Goal: Task Accomplishment & Management: Manage account settings

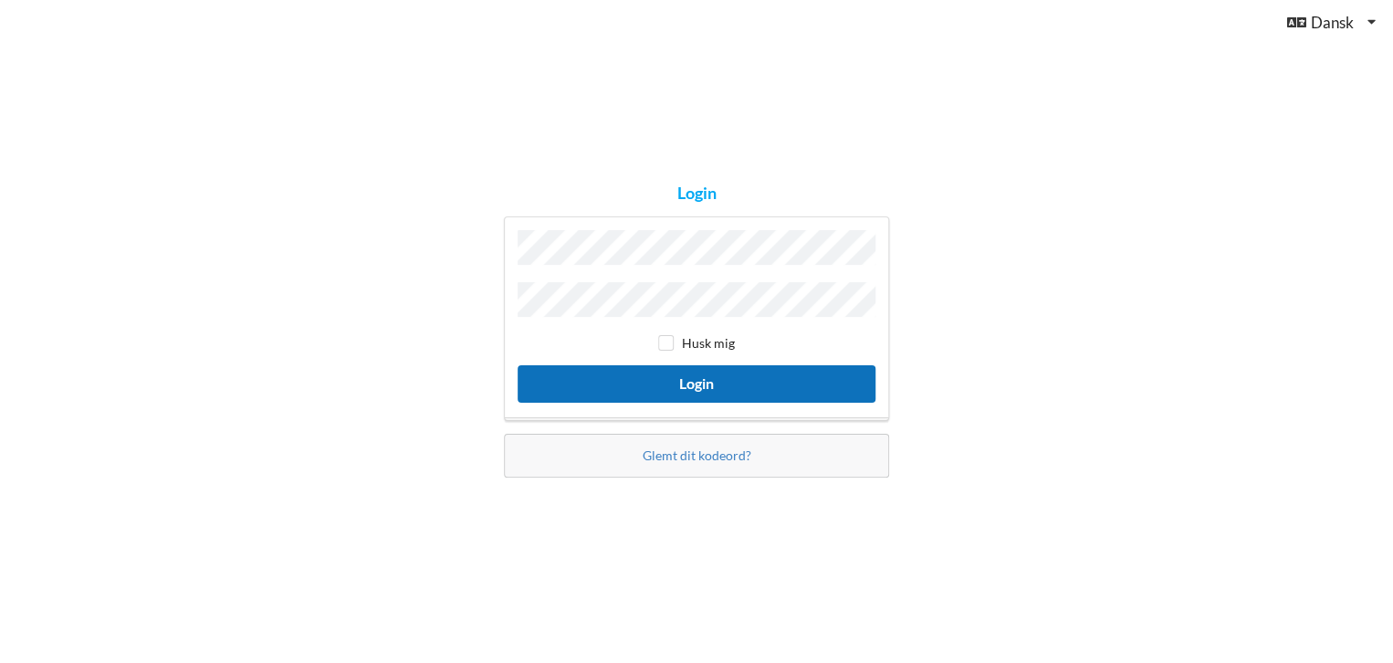
click at [698, 377] on button "Login" at bounding box center [697, 383] width 358 height 37
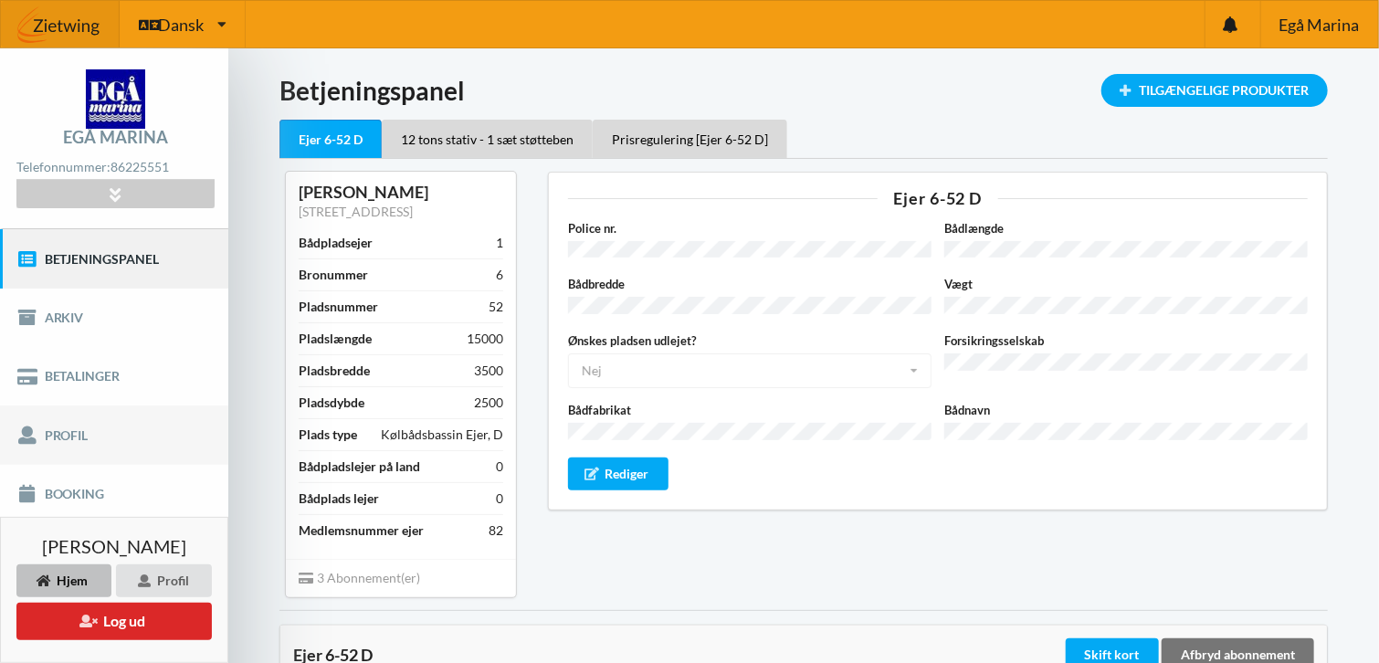
click at [88, 434] on link "Profil" at bounding box center [114, 434] width 228 height 58
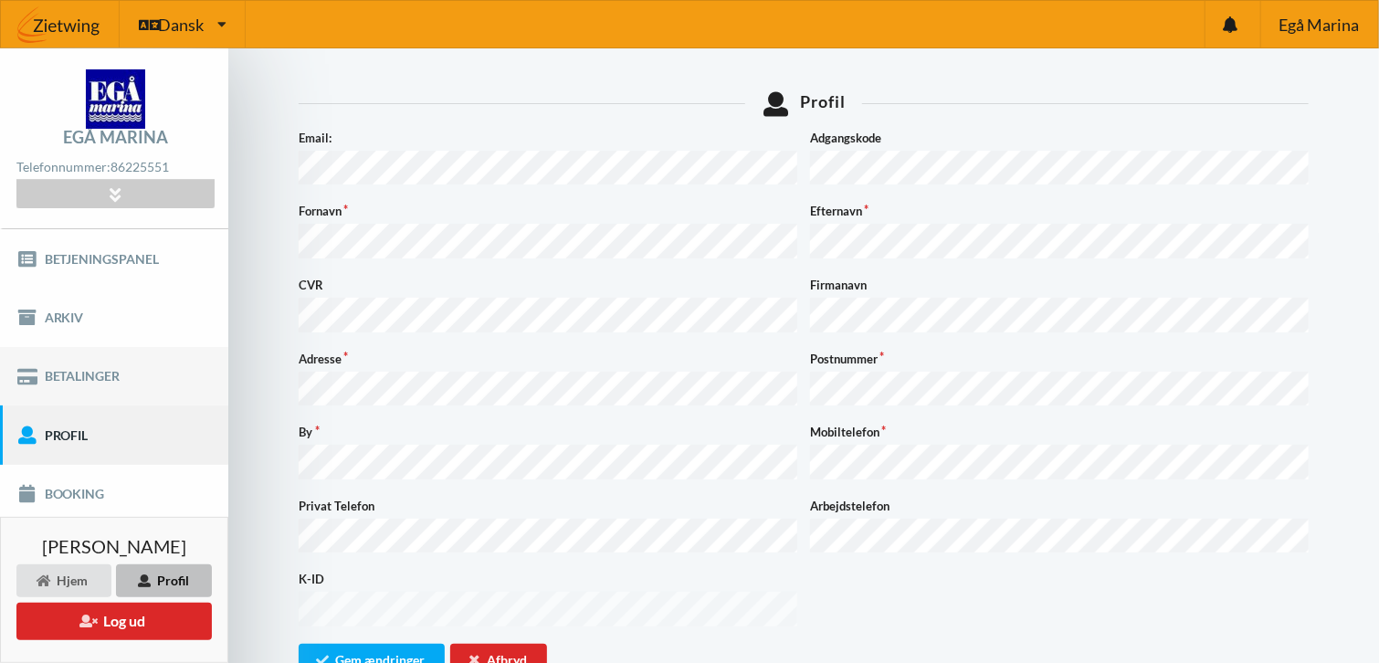
click at [92, 379] on link "Betalinger" at bounding box center [114, 376] width 228 height 58
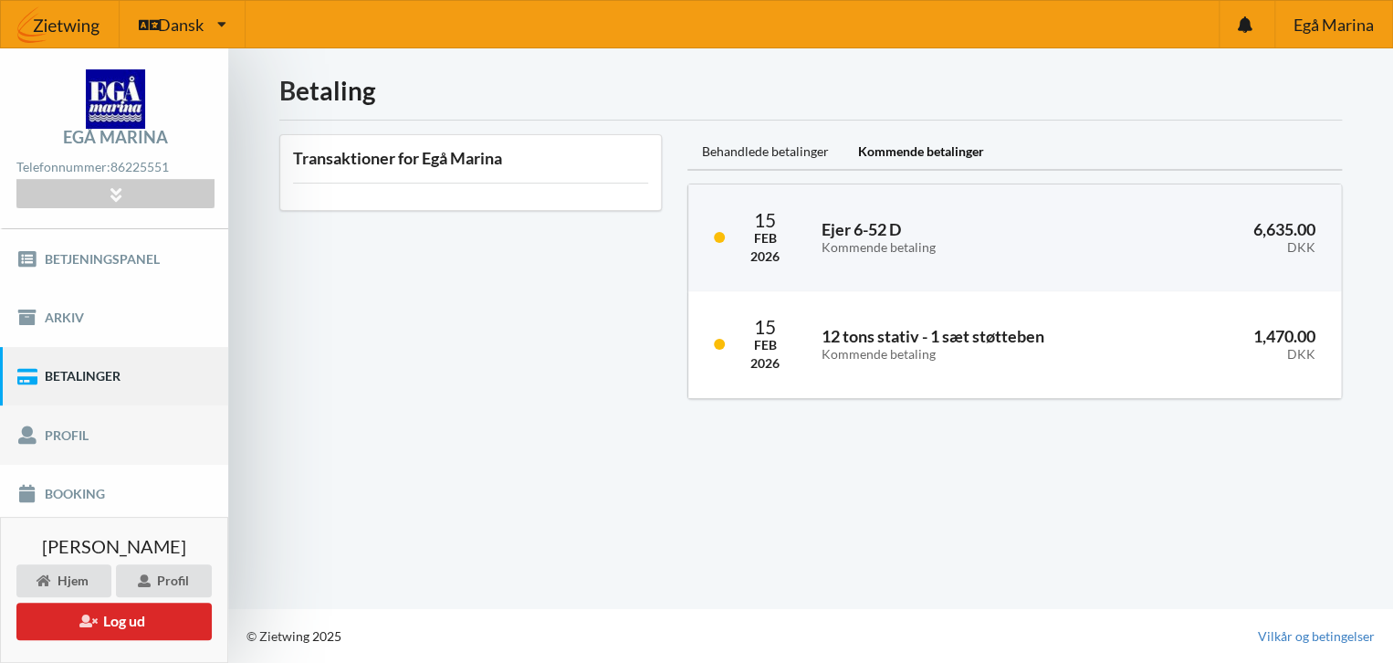
click at [96, 424] on link "Profil" at bounding box center [114, 434] width 228 height 58
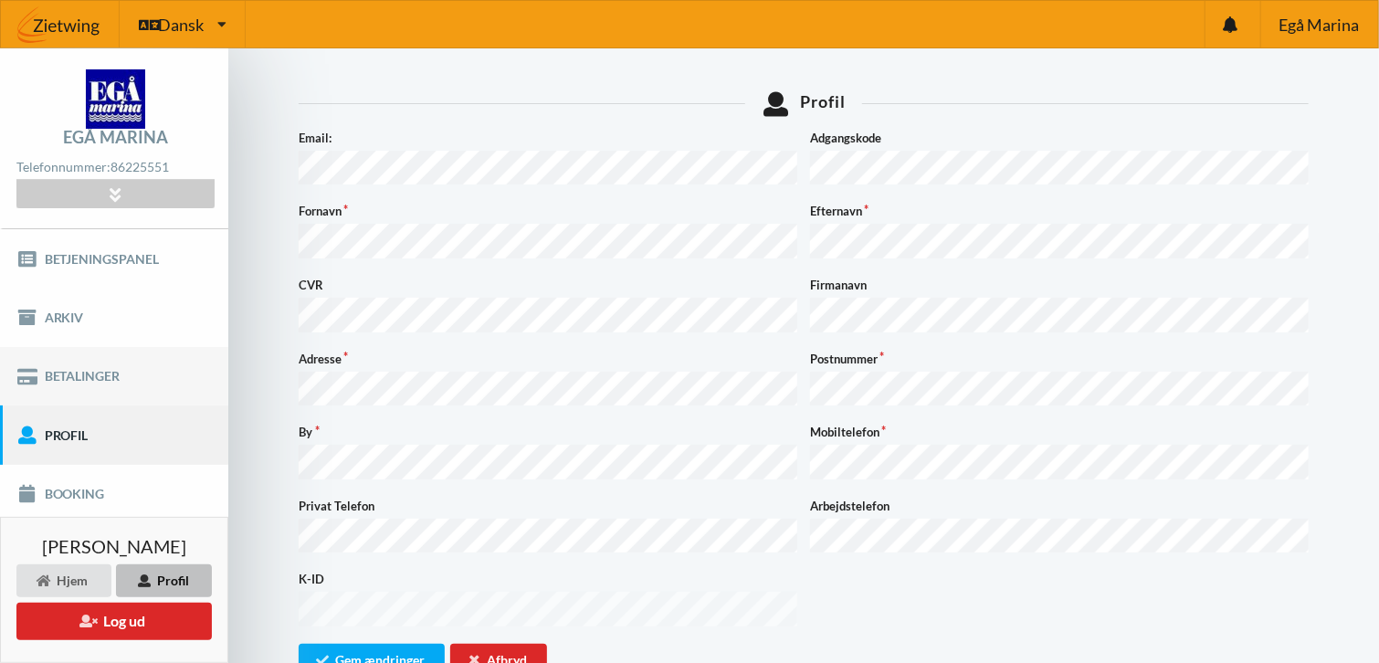
click at [101, 373] on link "Betalinger" at bounding box center [114, 376] width 228 height 58
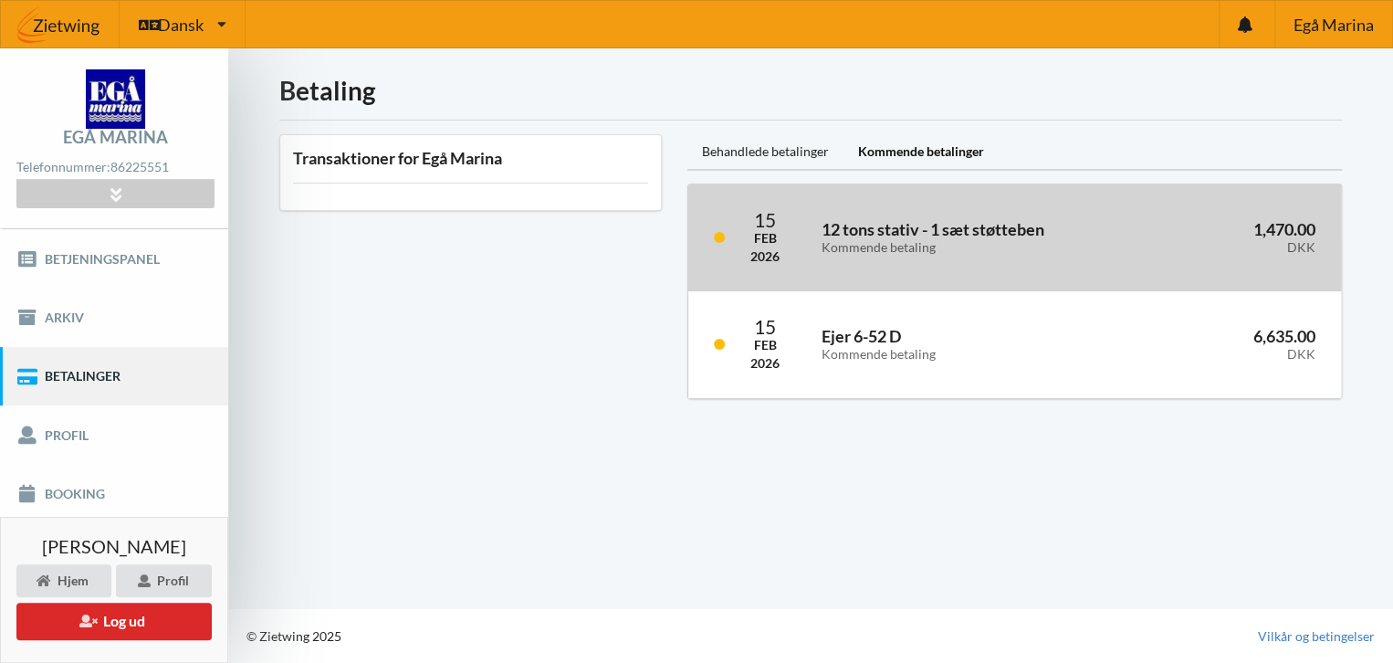
click at [1044, 236] on h3 "12 tons stativ - 1 sæt støtteben Kommende betaling" at bounding box center [979, 237] width 315 height 37
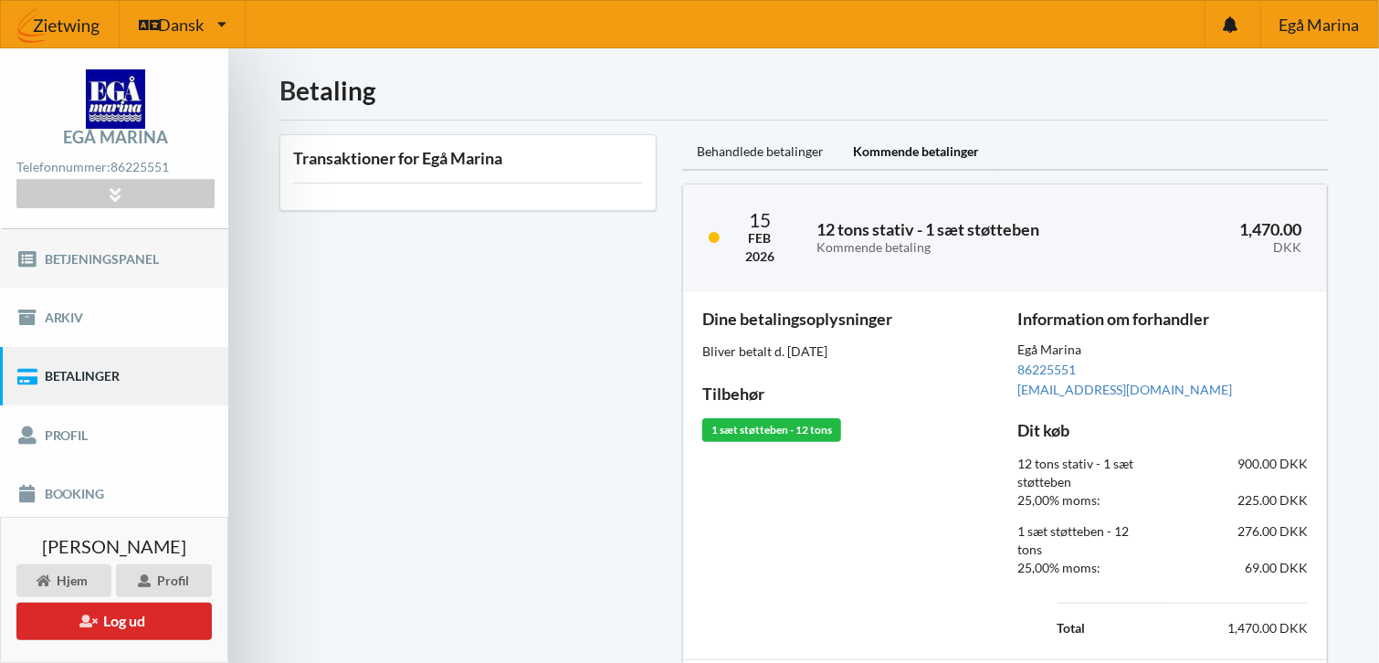
click at [117, 256] on link "Betjeningspanel" at bounding box center [114, 258] width 228 height 58
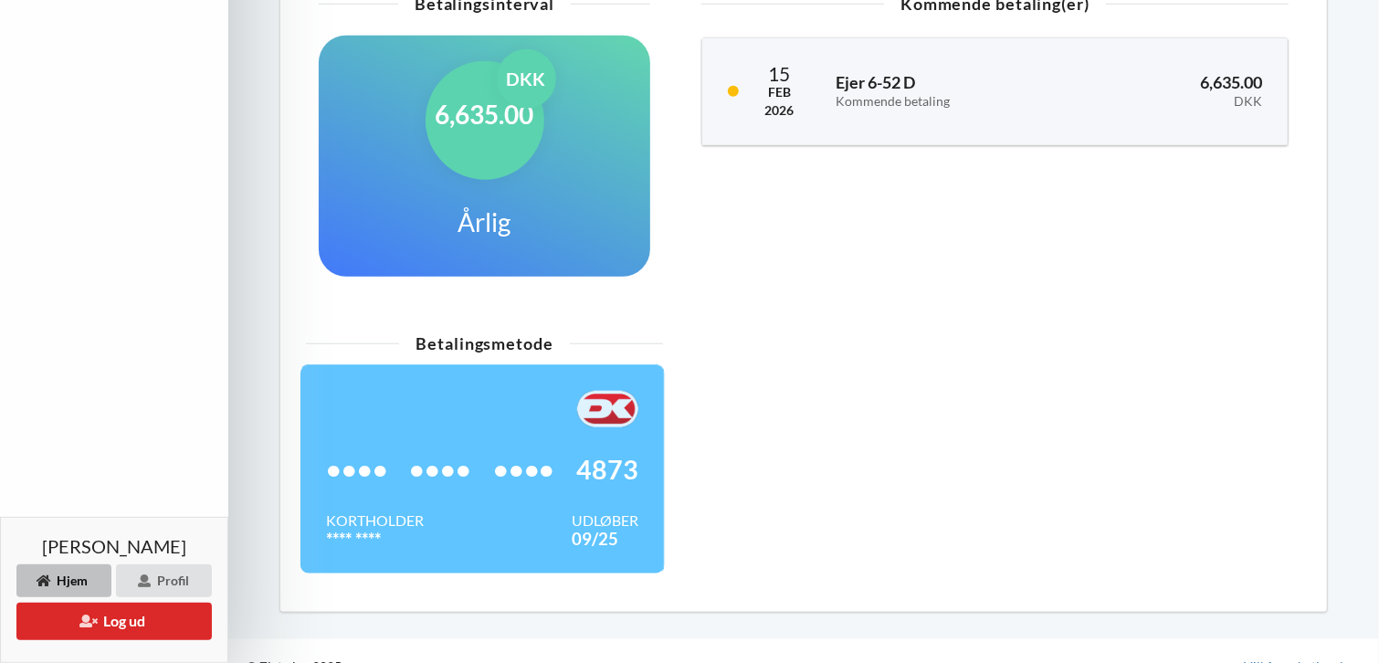
scroll to position [751, 0]
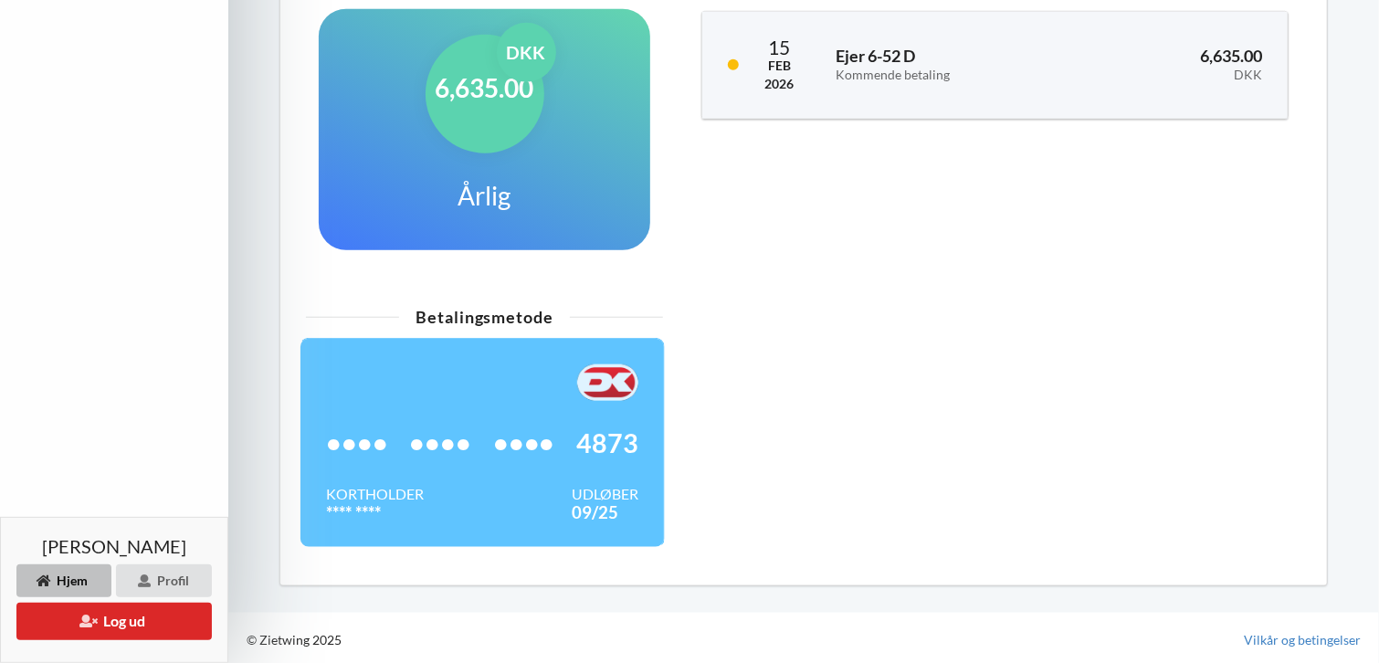
click at [486, 443] on div "•••• •••• •••• 4873" at bounding box center [482, 443] width 312 height 84
click at [615, 392] on img at bounding box center [607, 382] width 61 height 37
drag, startPoint x: 508, startPoint y: 399, endPoint x: 801, endPoint y: 402, distance: 293.1
click at [801, 400] on div "Betalingsmetode •••• •••• •••• 4873 Kortholder **** **** Udløber 09/25" at bounding box center [803, 436] width 1021 height 274
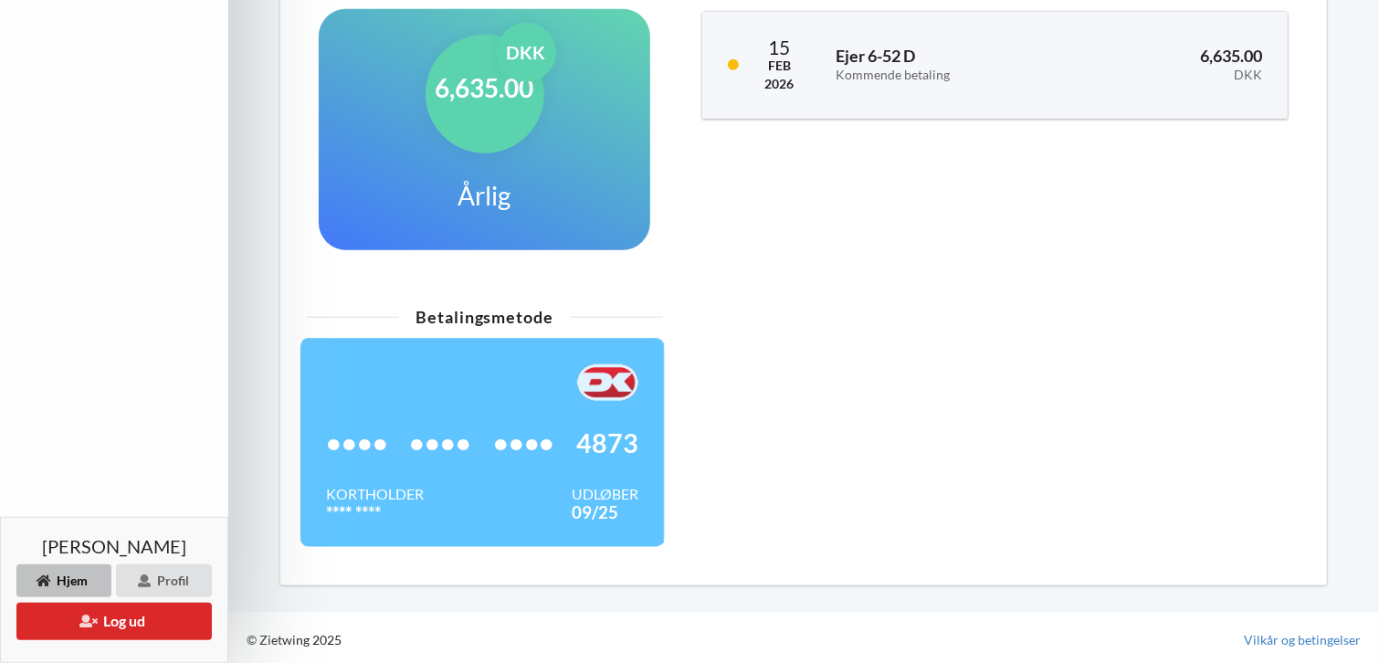
click at [592, 435] on span "4873" at bounding box center [607, 443] width 62 height 18
click at [639, 436] on div "•••• •••• •••• 4873 Kortholder **** **** Udløber 09/25" at bounding box center [481, 443] width 365 height 210
click at [369, 446] on span "••••" at bounding box center [357, 443] width 62 height 18
click at [376, 437] on span "••••" at bounding box center [357, 443] width 62 height 18
click at [388, 438] on div "•••• •••• •••• 4873" at bounding box center [482, 443] width 312 height 84
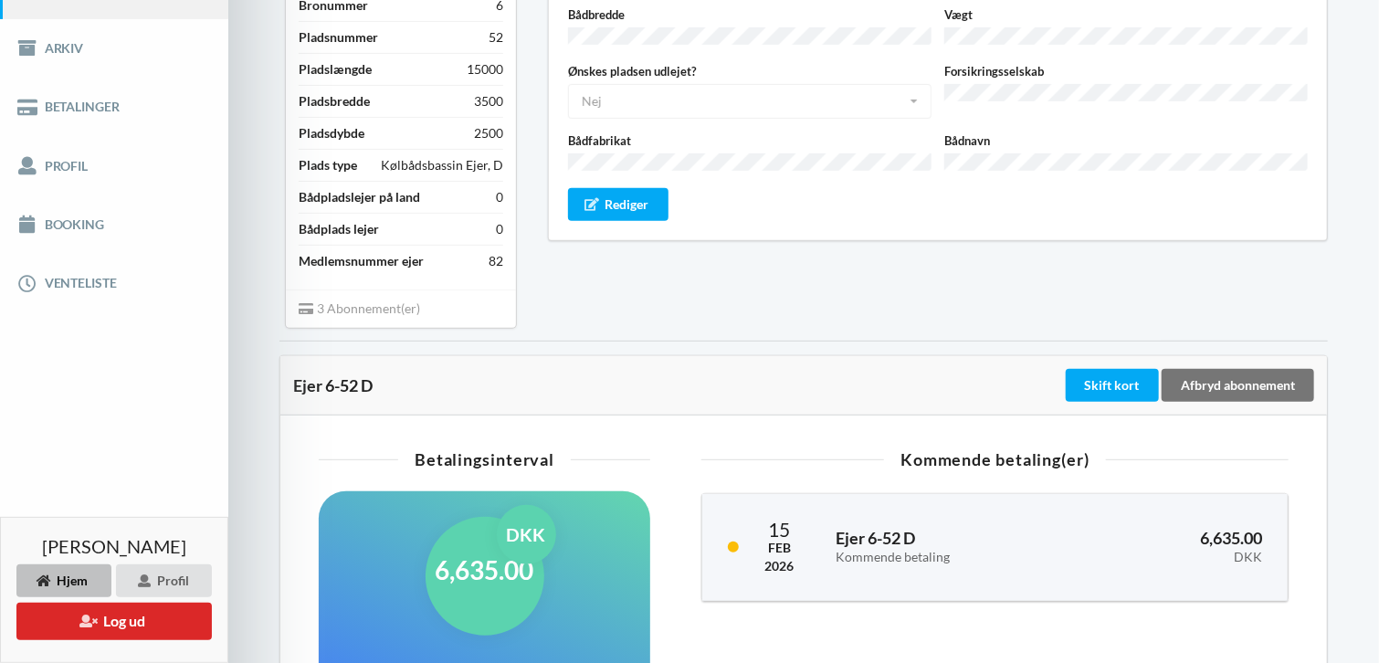
scroll to position [274, 0]
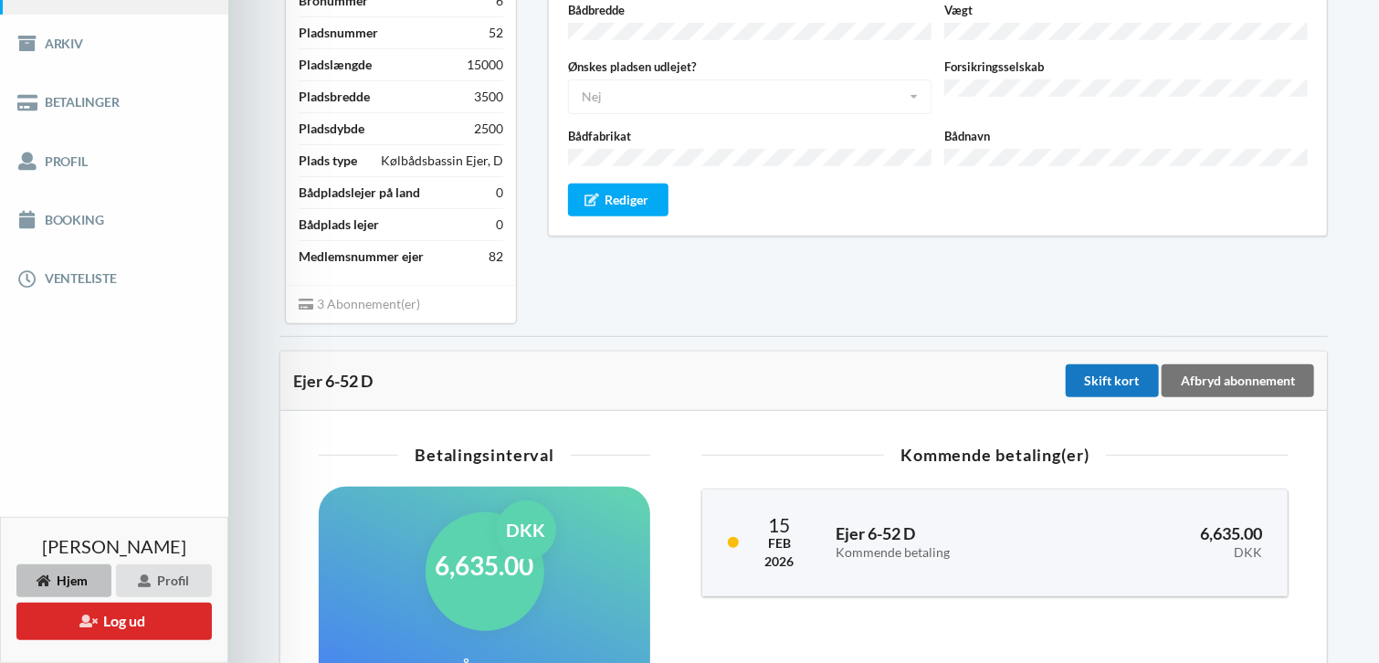
click at [1110, 380] on div "Skift kort" at bounding box center [1112, 380] width 93 height 33
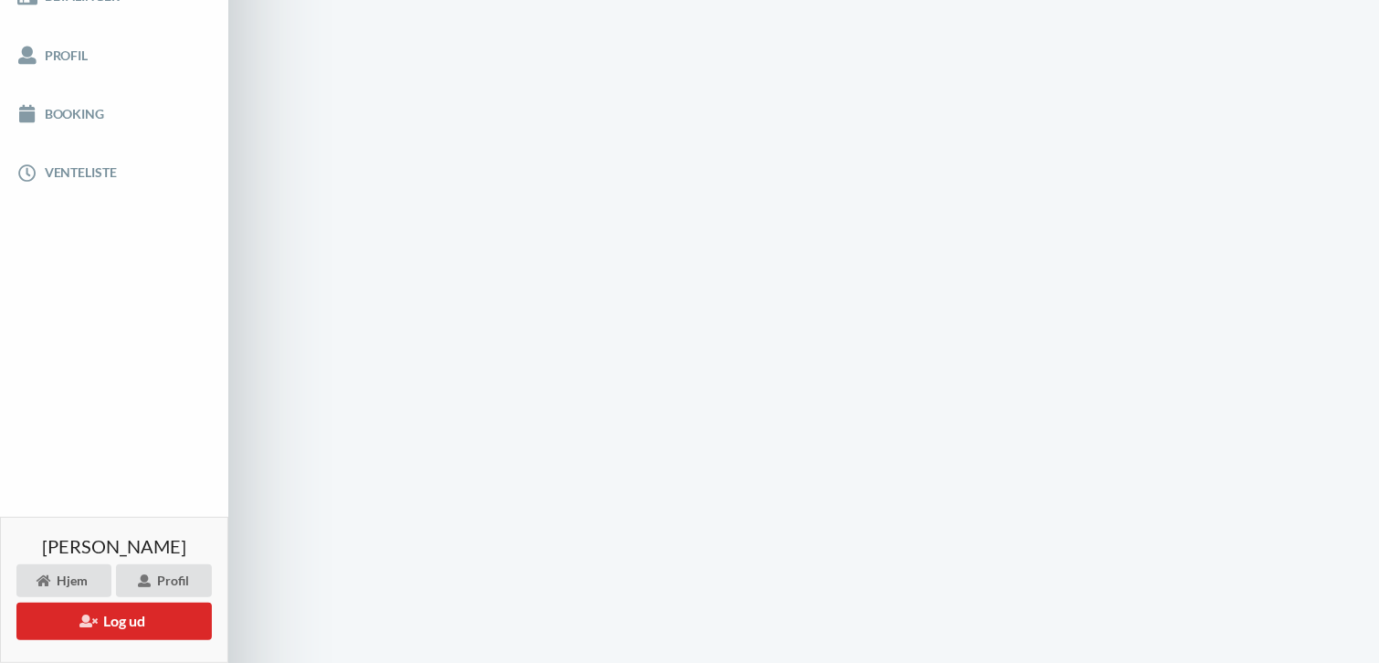
scroll to position [106, 0]
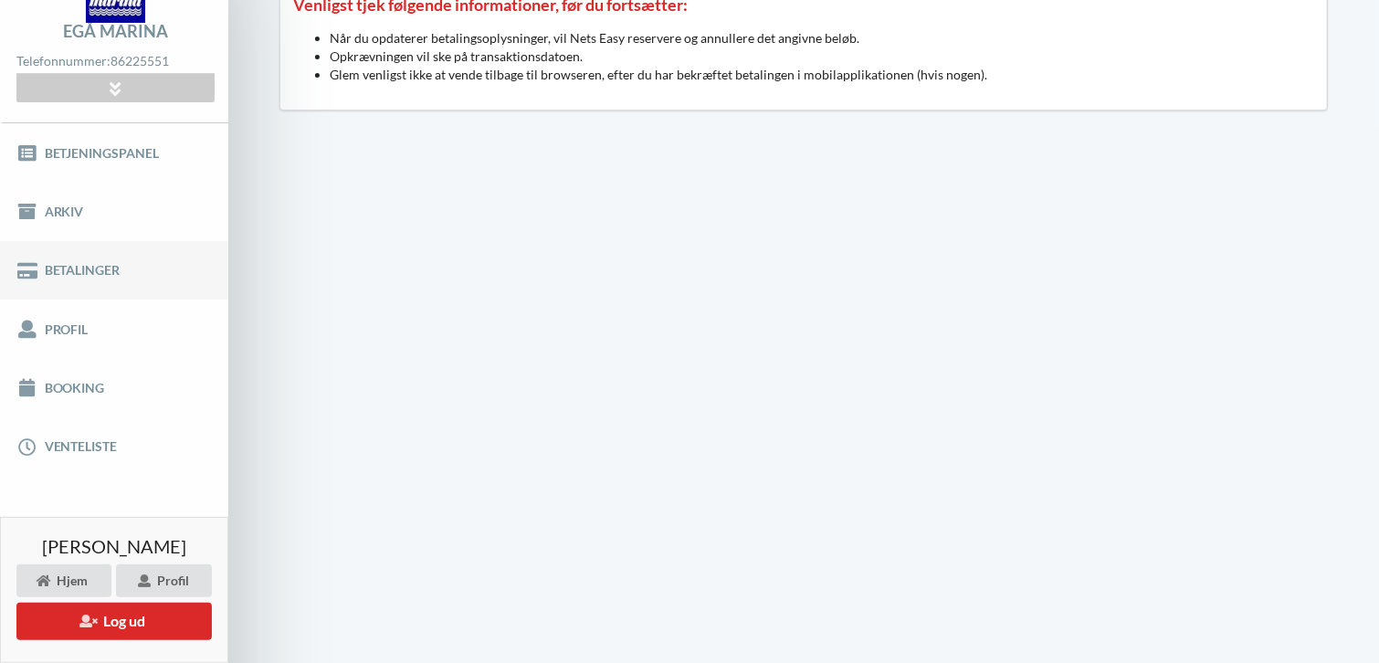
click at [91, 264] on link "Betalinger" at bounding box center [114, 270] width 228 height 58
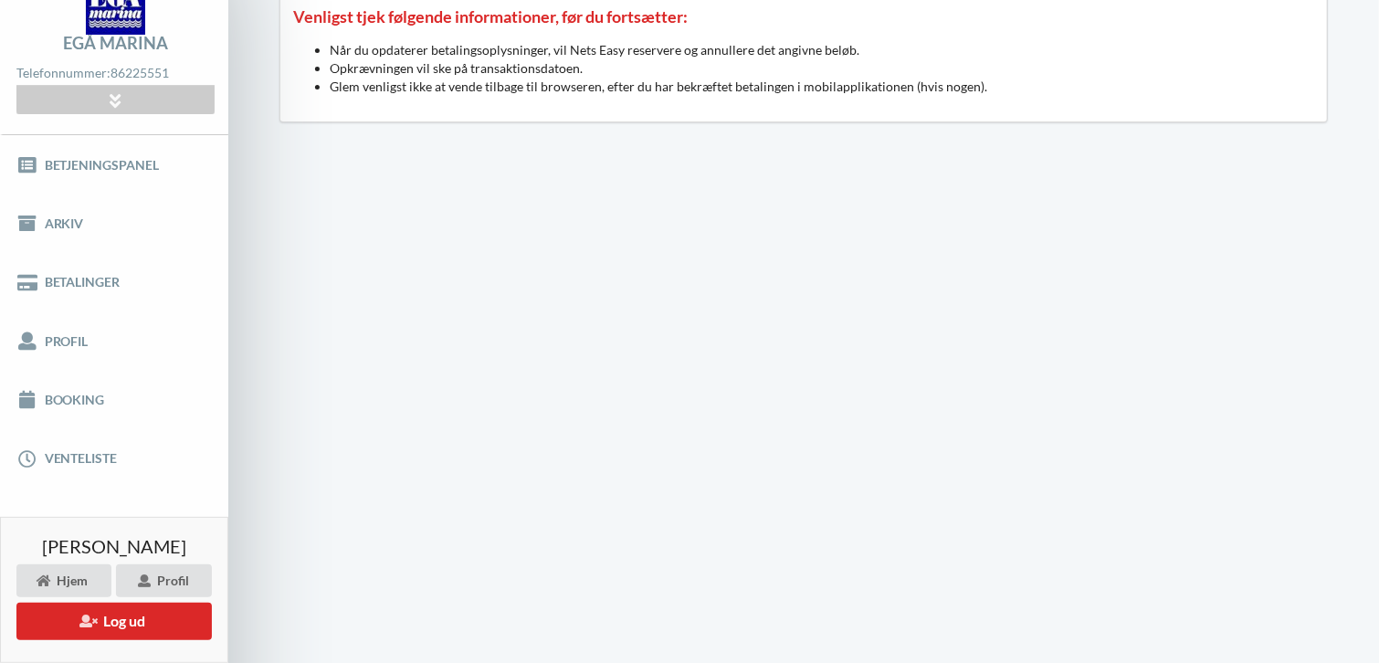
scroll to position [0, 0]
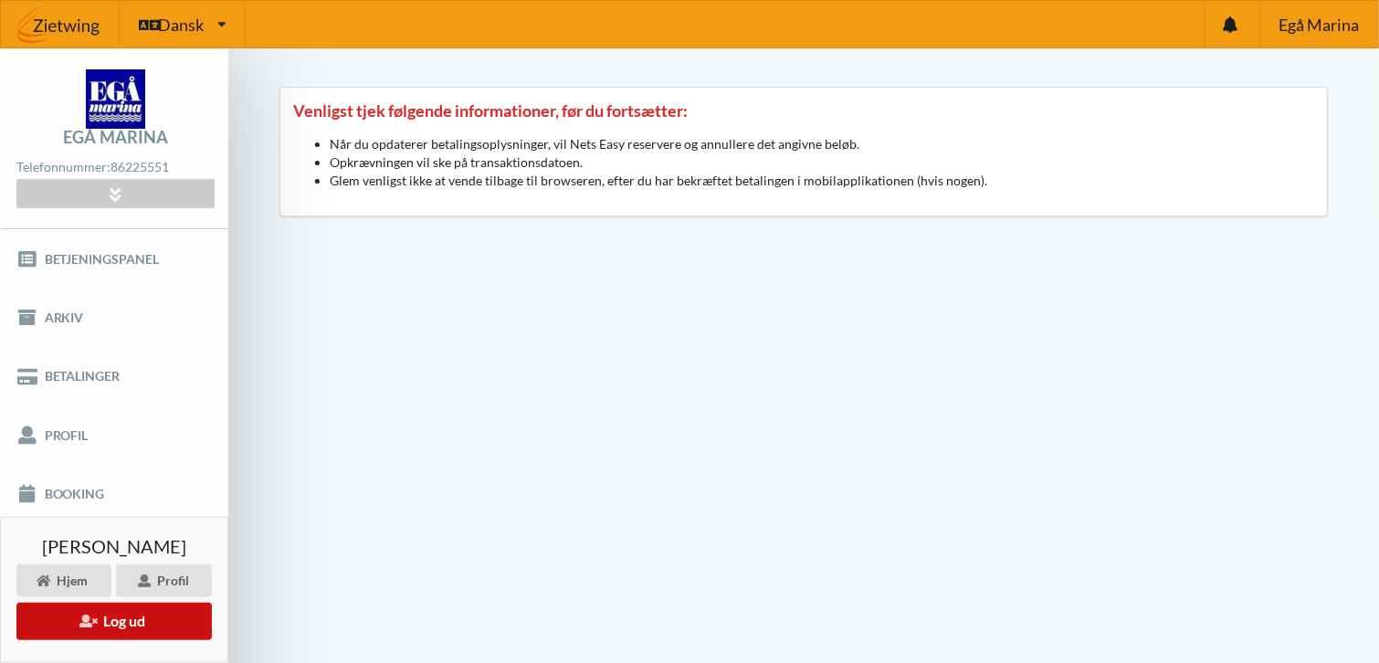
click at [182, 621] on button "Log ud" at bounding box center [113, 621] width 195 height 37
click at [0, 0] on div "Er du sikker på du vil logge ud? Nej Ja Vilkår og betingelser Brugerbetingelser…" at bounding box center [0, 0] width 0 height 0
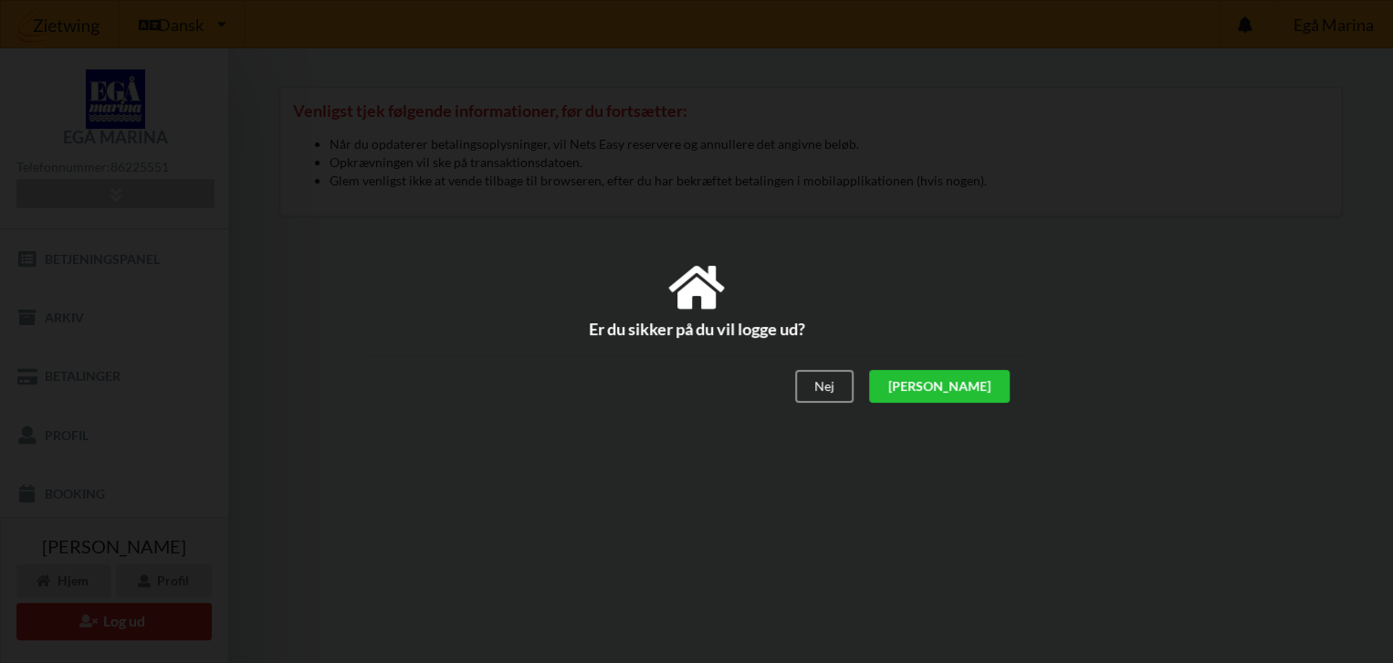
click at [979, 389] on div "[PERSON_NAME]" at bounding box center [939, 387] width 141 height 33
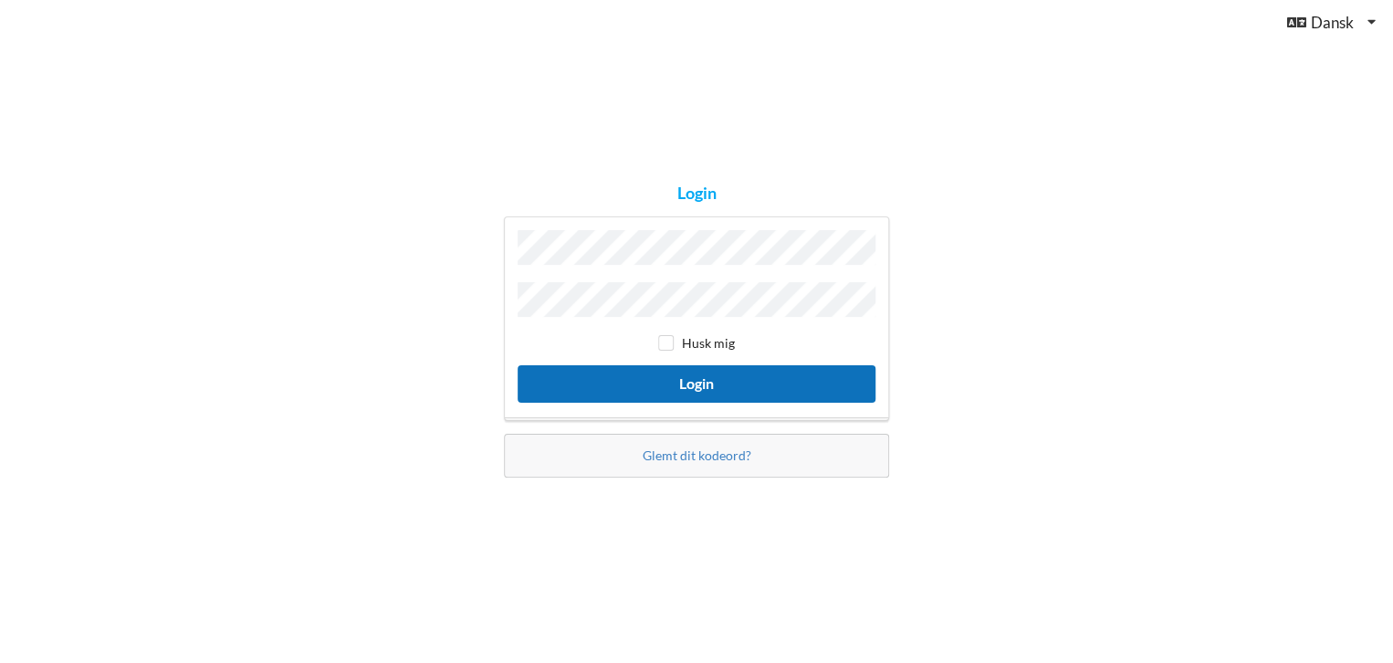
click at [718, 383] on button "Login" at bounding box center [697, 383] width 358 height 37
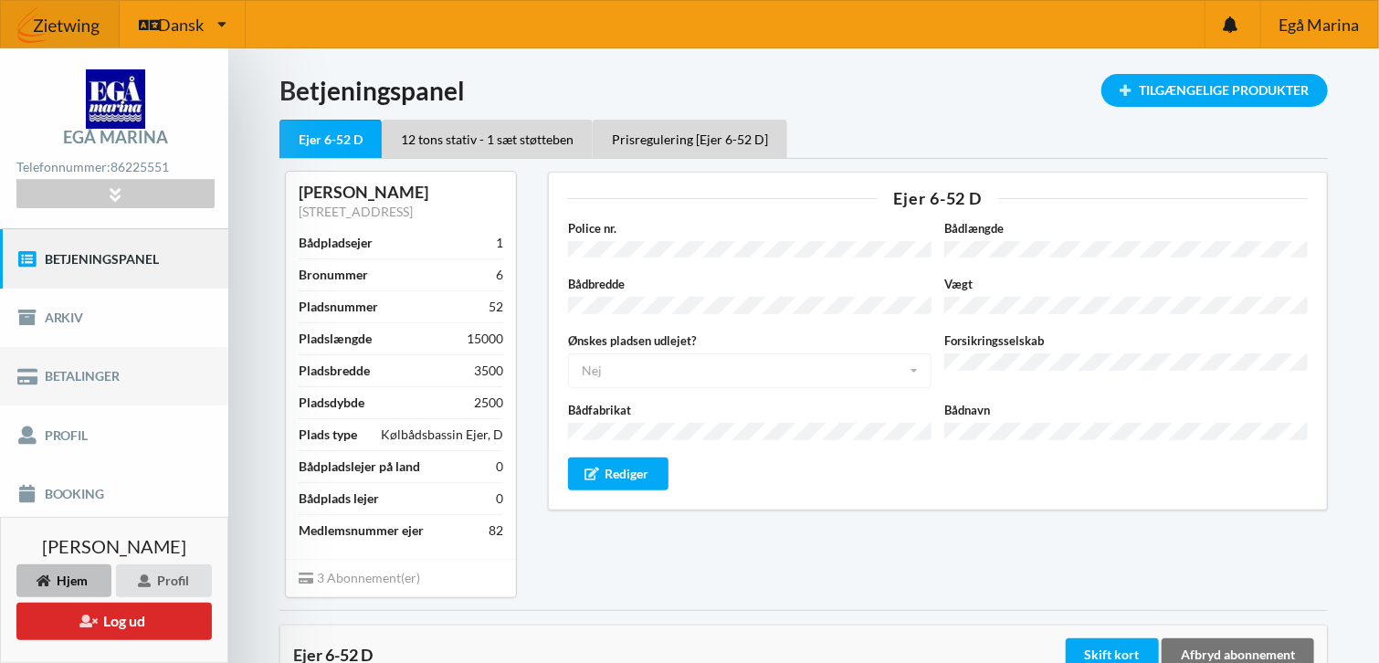
click at [91, 374] on link "Betalinger" at bounding box center [114, 376] width 228 height 58
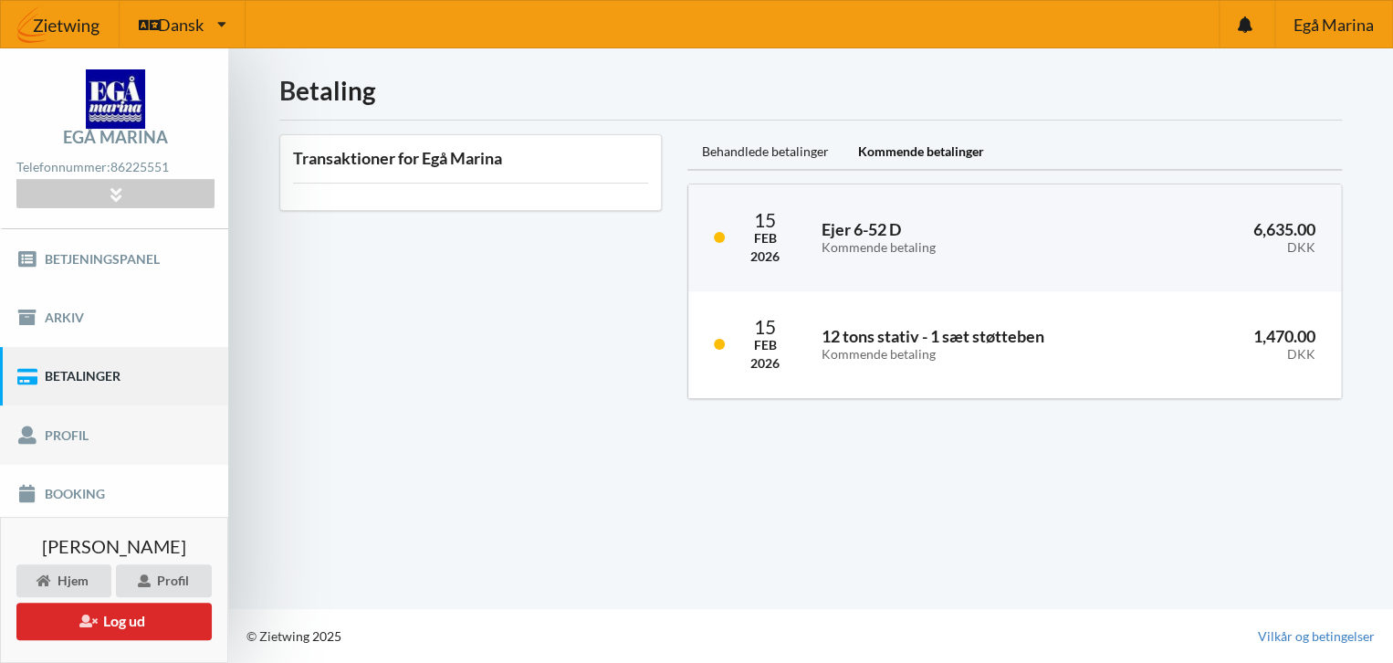
click at [90, 429] on link "Profil" at bounding box center [114, 434] width 228 height 58
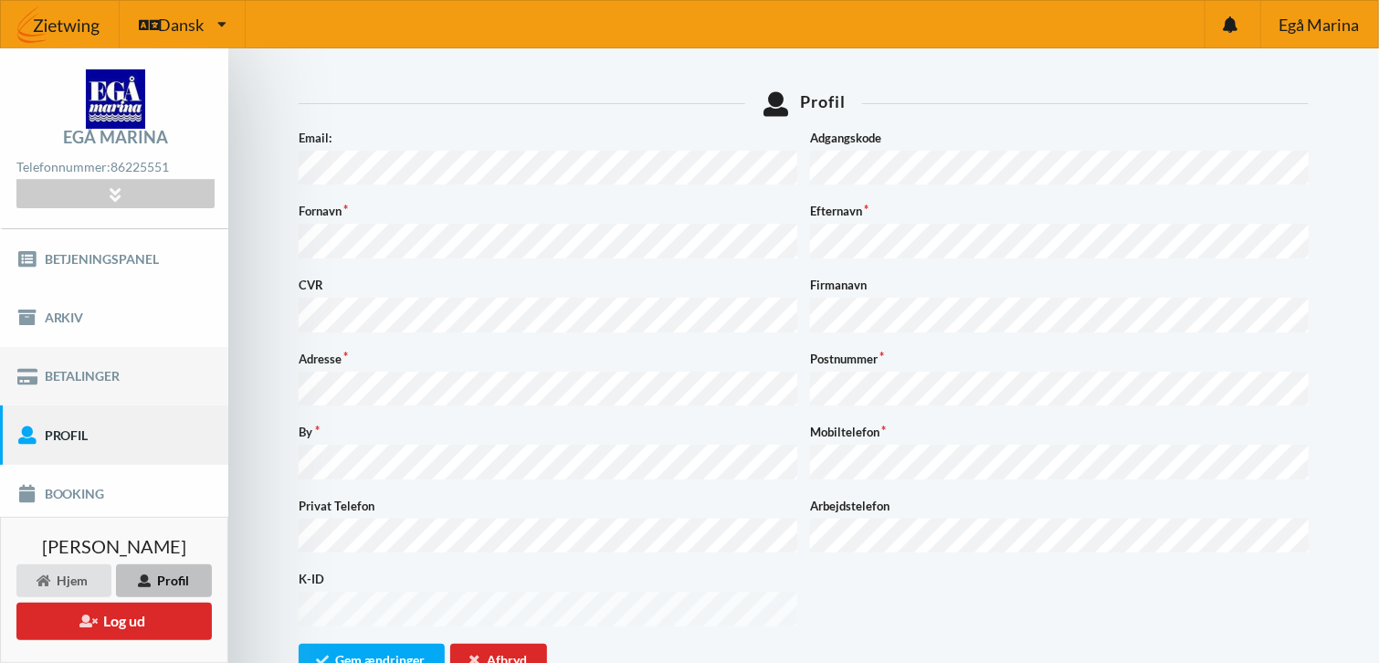
click at [80, 377] on link "Betalinger" at bounding box center [114, 376] width 228 height 58
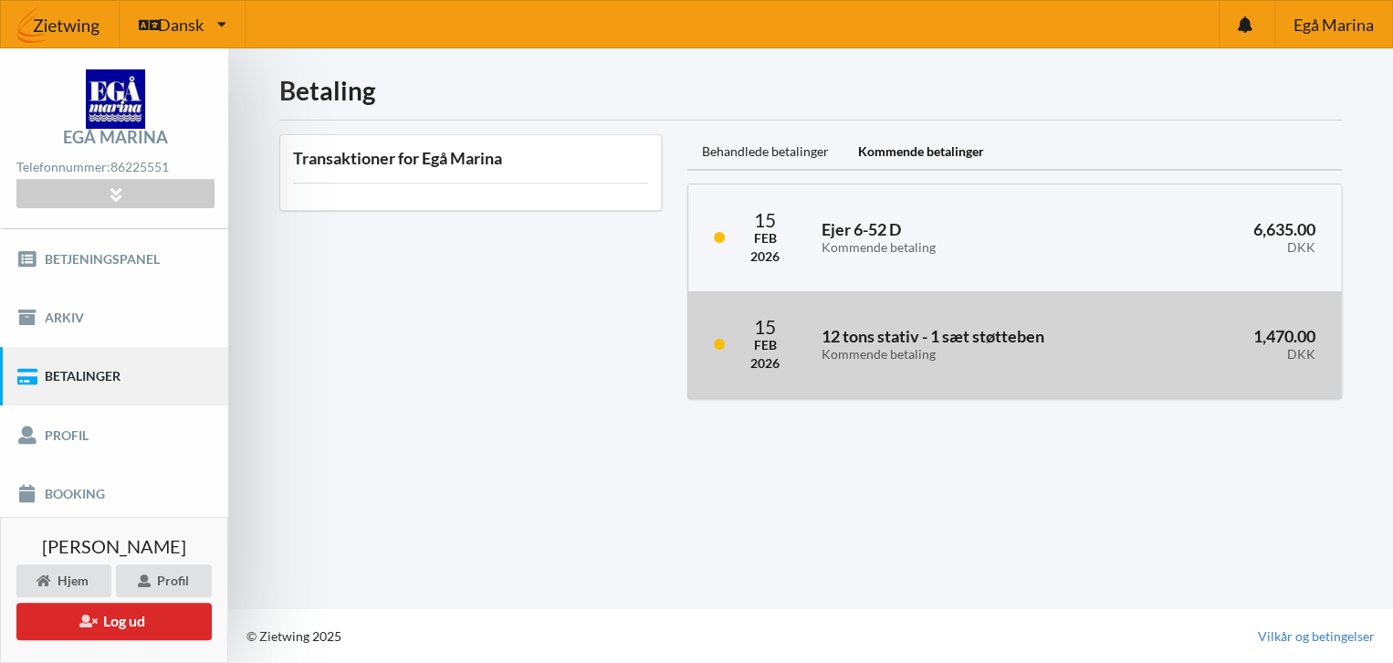
click at [798, 335] on div "[DATE] 12 tons stativ - 1 sæt støtteben Kommende betaling 1,470.00 DKK" at bounding box center [1014, 344] width 653 height 107
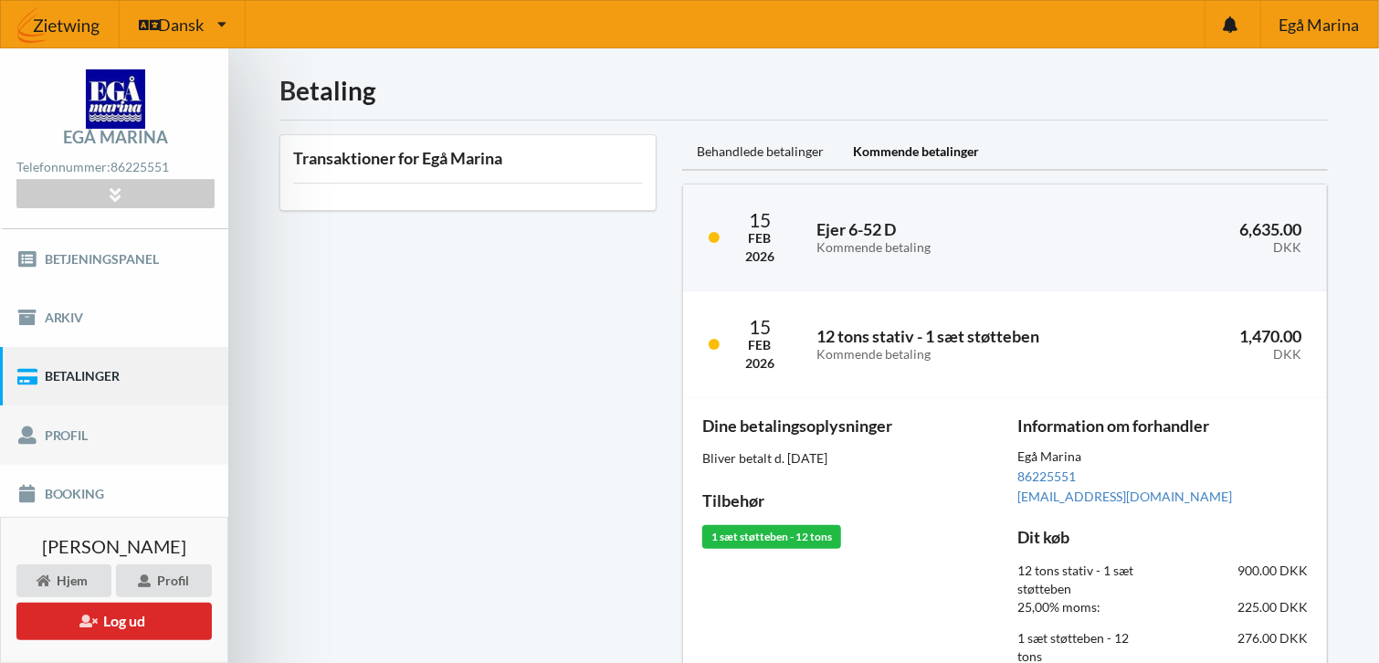
click at [89, 433] on link "Profil" at bounding box center [114, 434] width 228 height 58
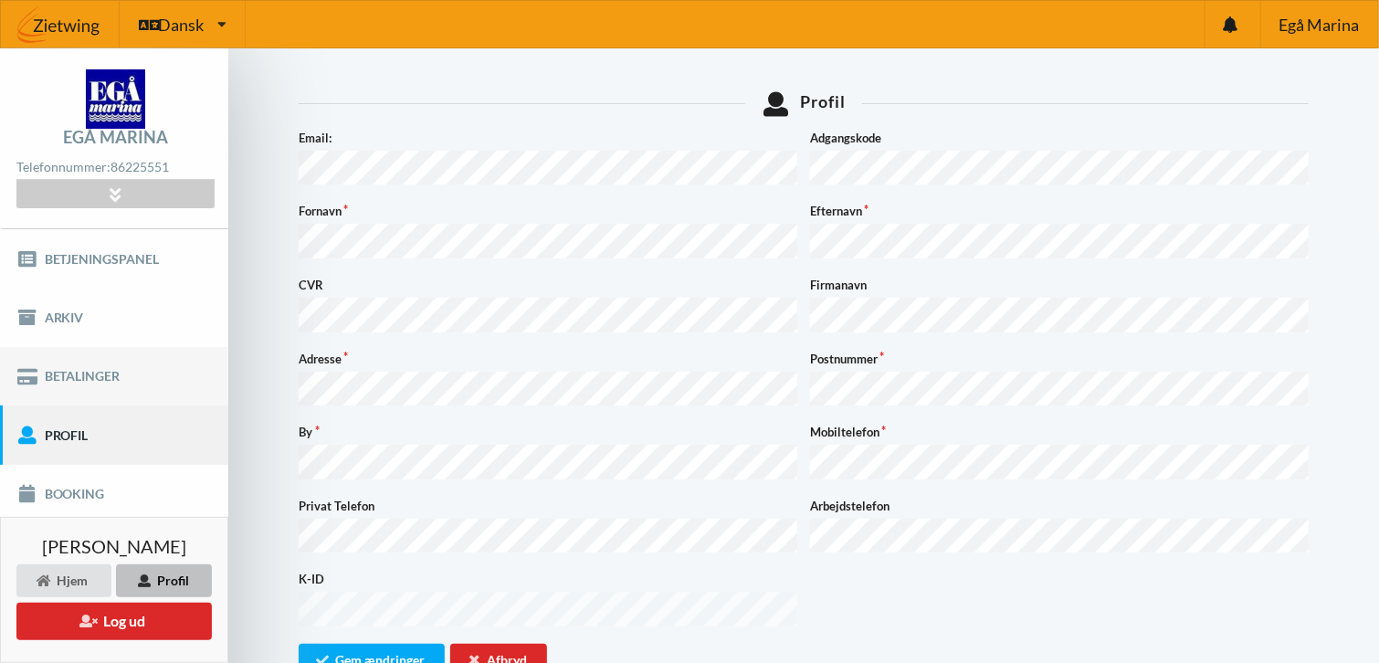
click at [82, 372] on link "Betalinger" at bounding box center [114, 376] width 228 height 58
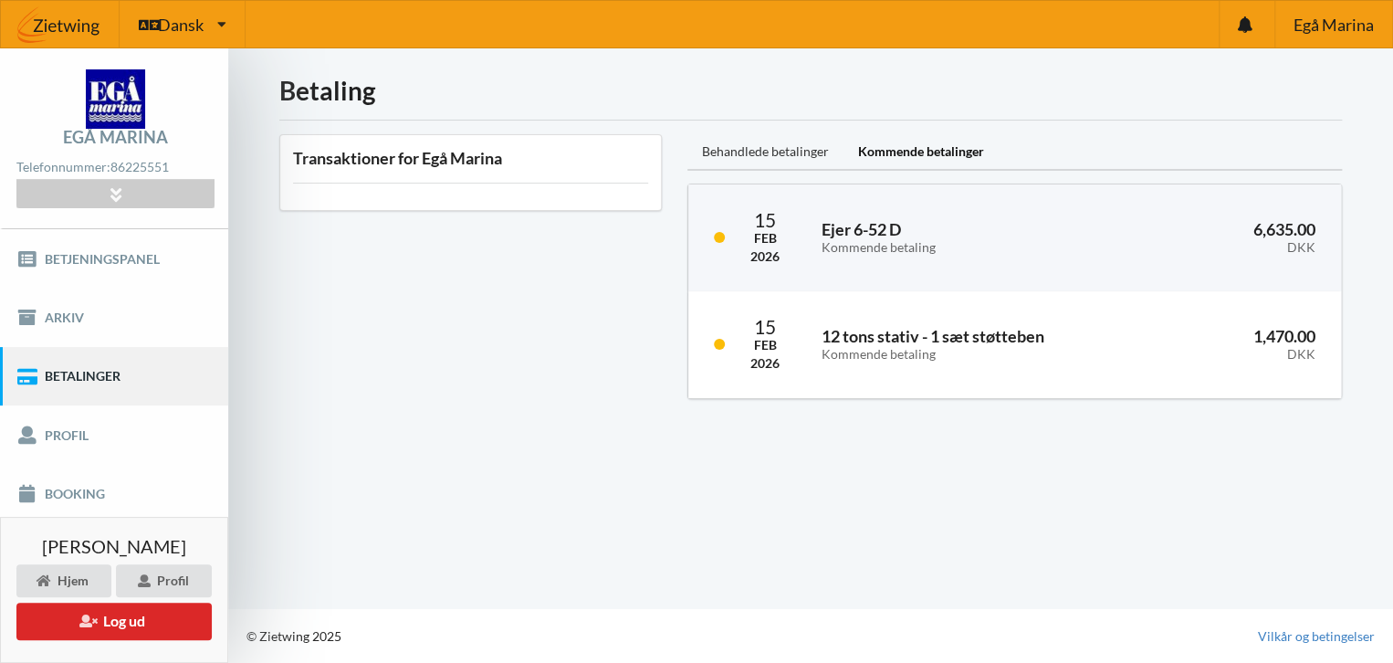
click at [793, 151] on div "Behandlede betalinger" at bounding box center [766, 152] width 156 height 37
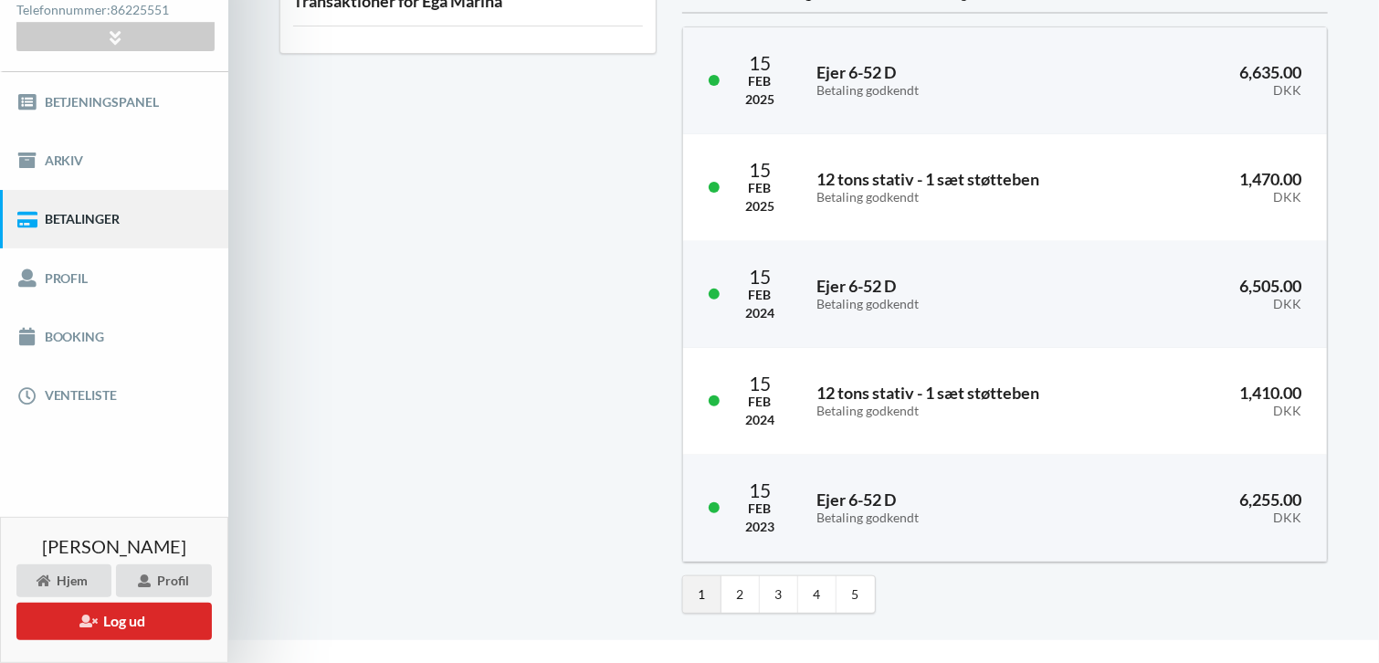
scroll to position [187, 0]
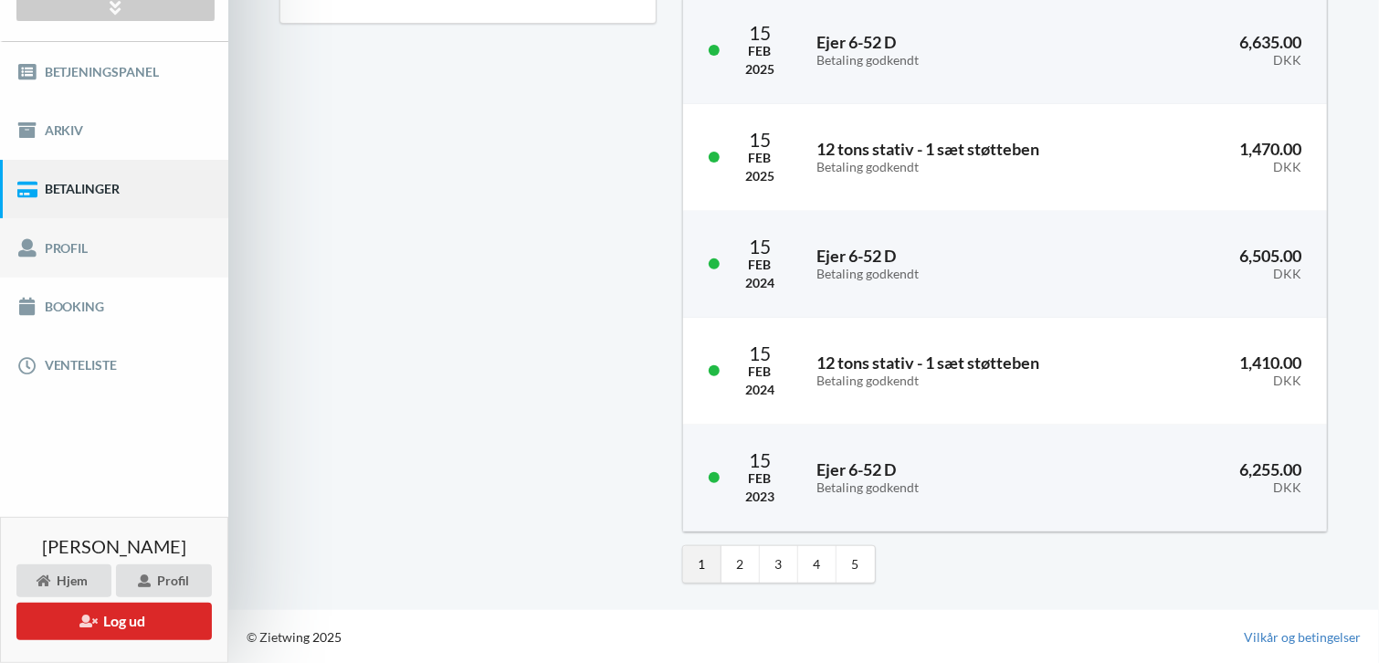
click at [131, 251] on link "Profil" at bounding box center [114, 247] width 228 height 58
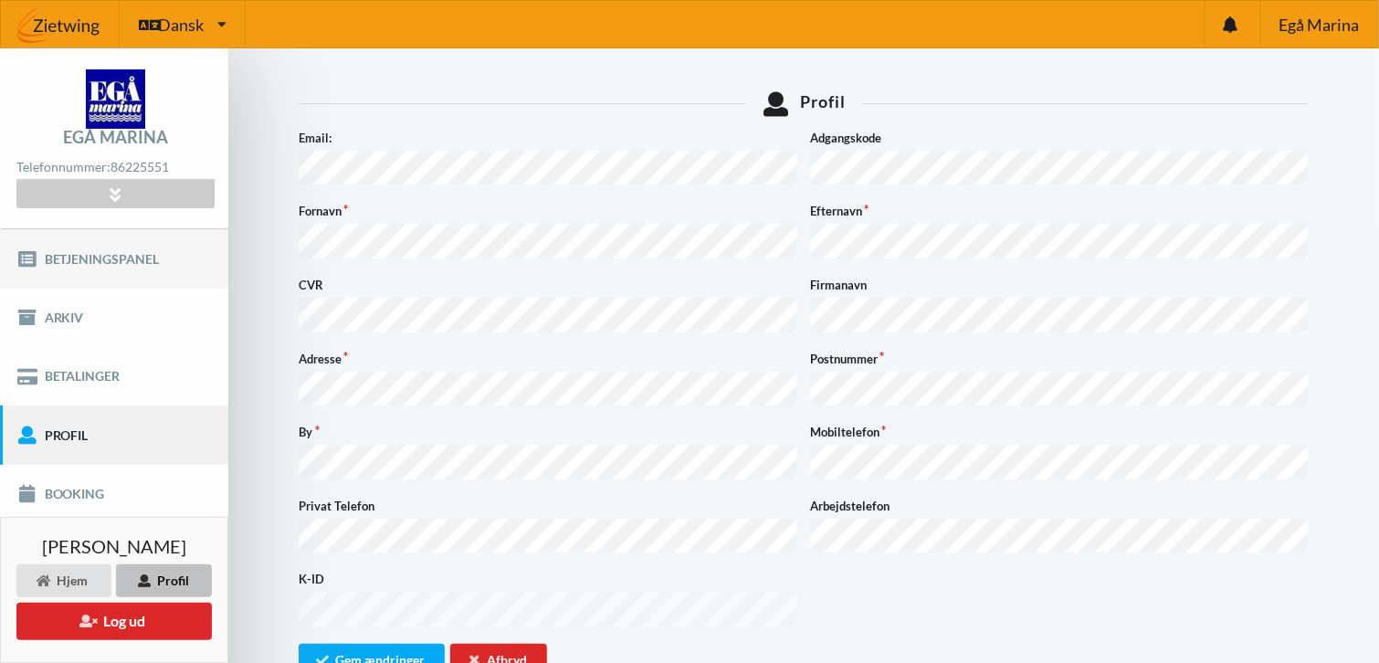
click at [79, 257] on link "Betjeningspanel" at bounding box center [114, 258] width 228 height 58
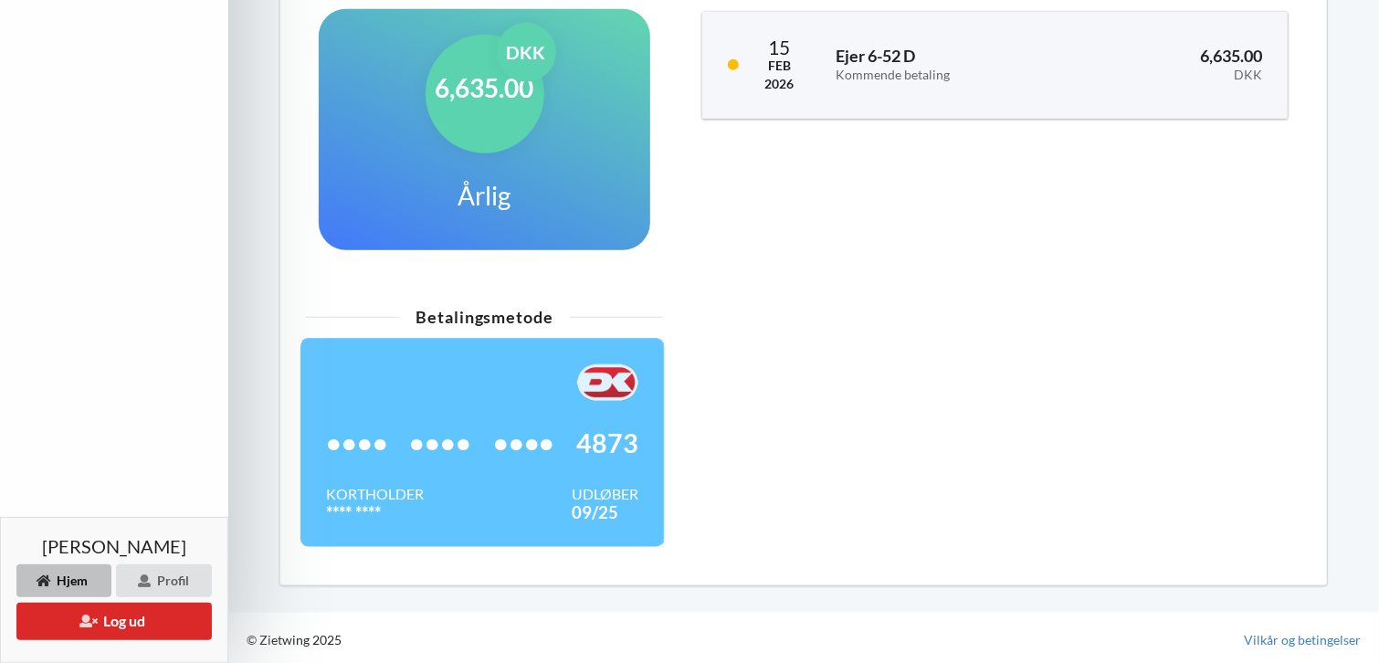
scroll to position [478, 0]
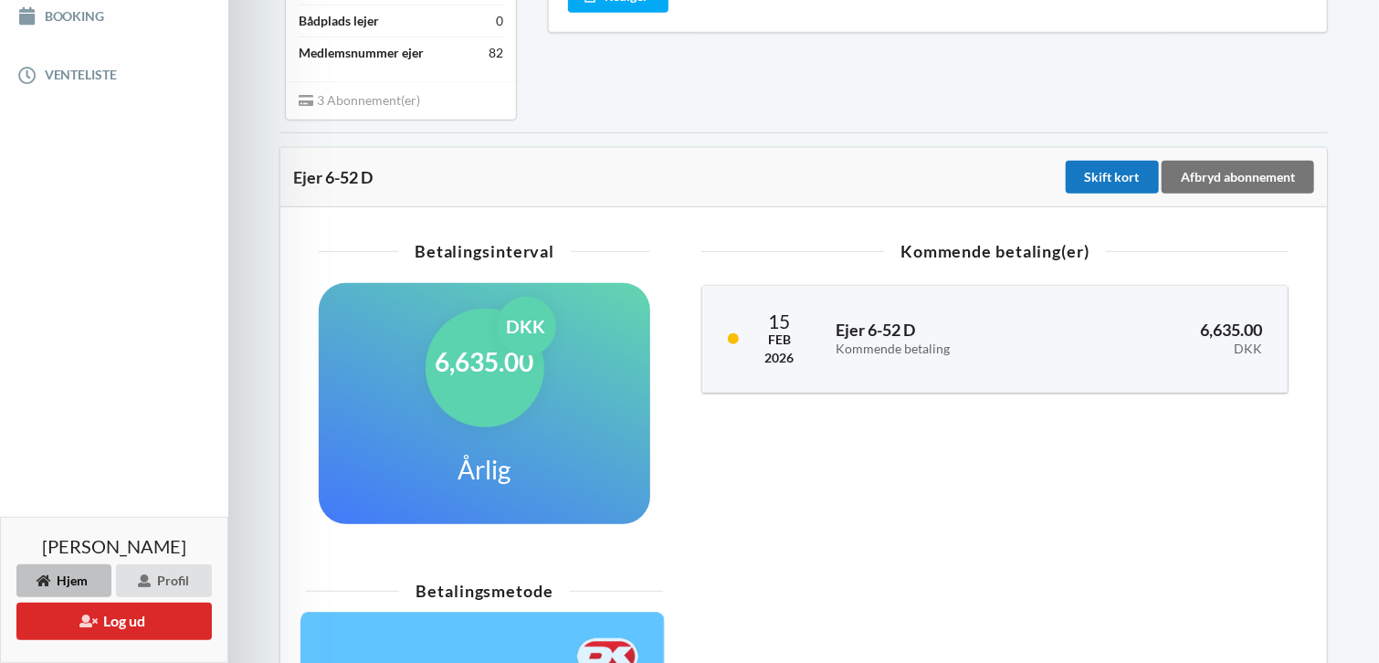
click at [1108, 168] on div "Skift kort" at bounding box center [1112, 177] width 93 height 33
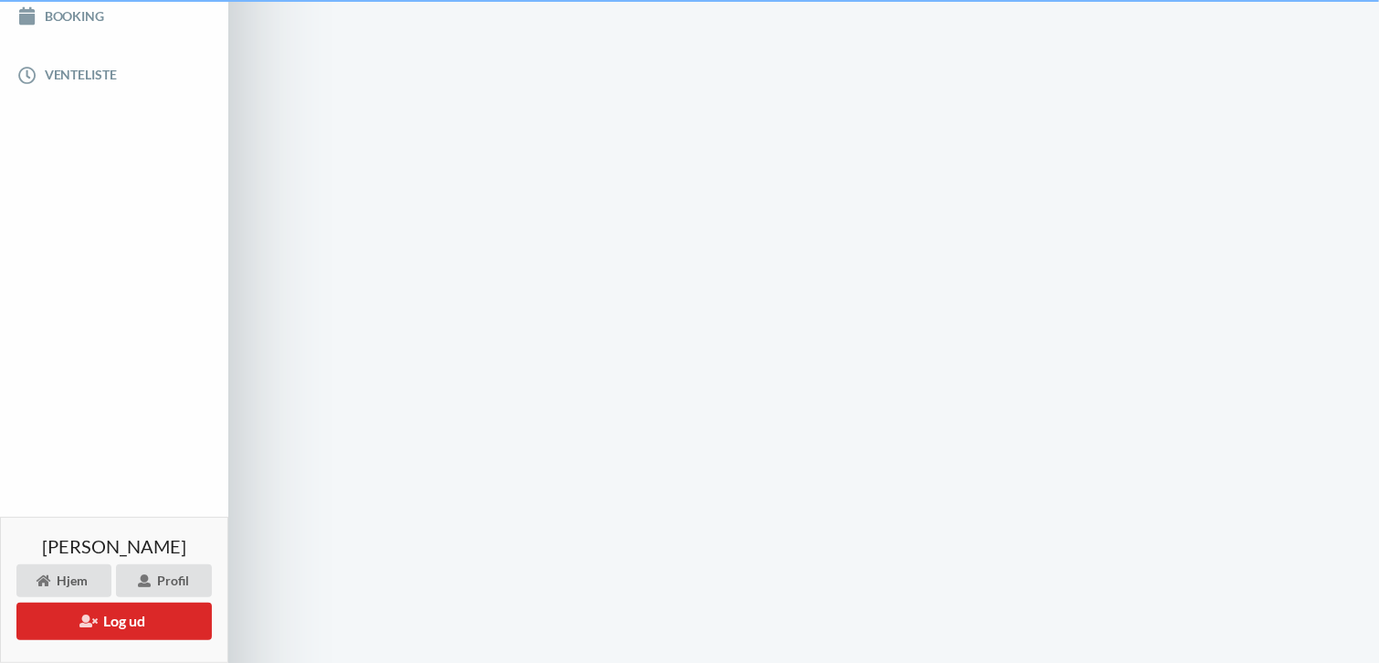
click at [1108, 168] on div "Skift kort" at bounding box center [1112, 177] width 93 height 33
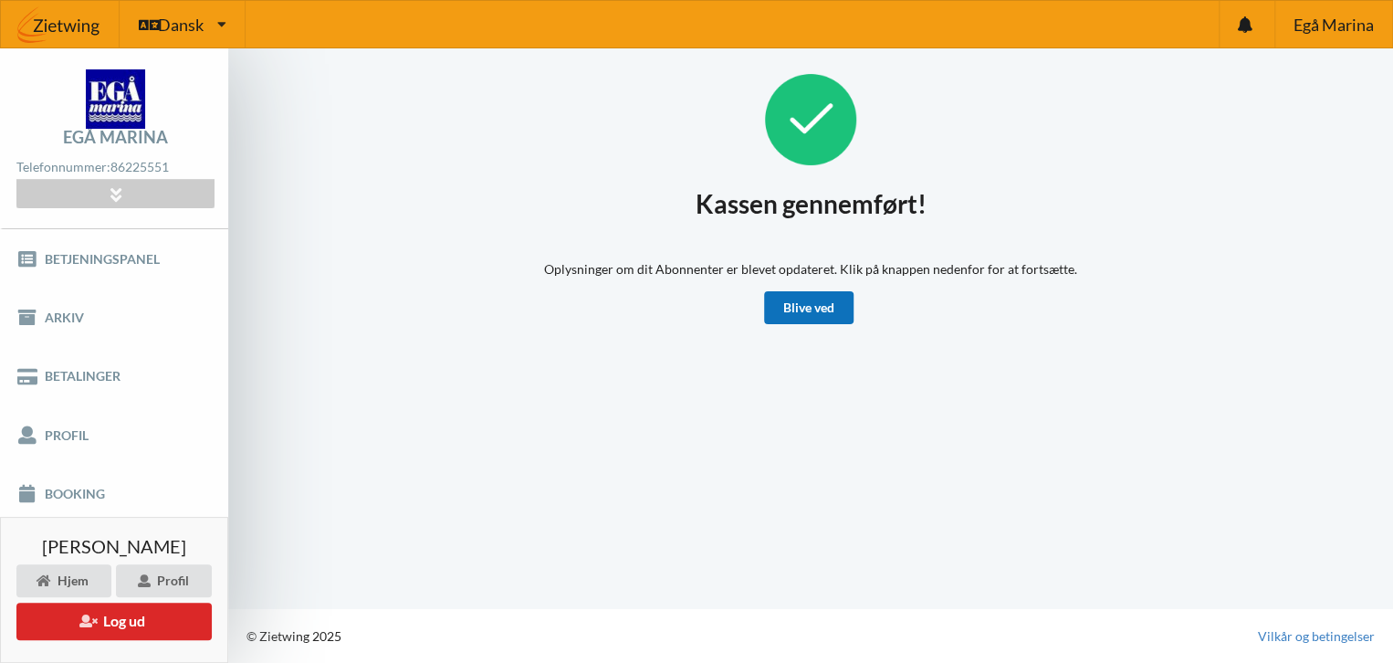
click at [814, 309] on link "Blive ved" at bounding box center [808, 307] width 89 height 33
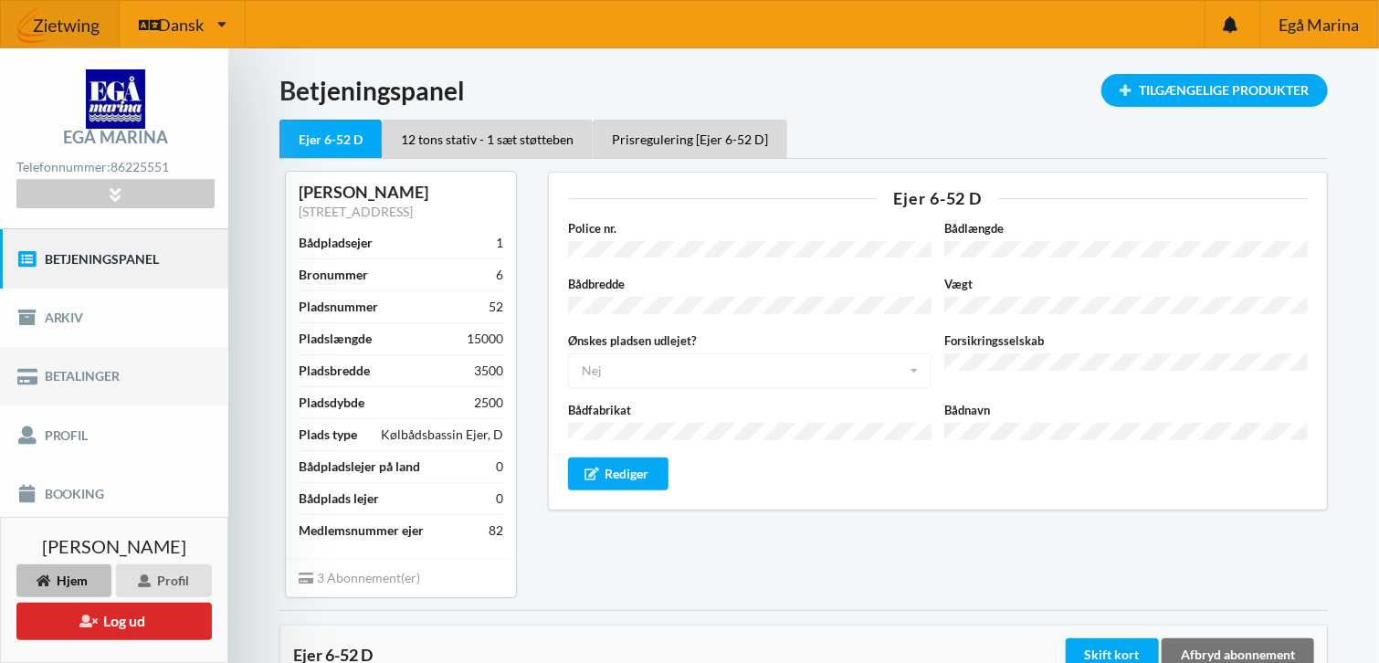
click at [84, 370] on link "Betalinger" at bounding box center [114, 376] width 228 height 58
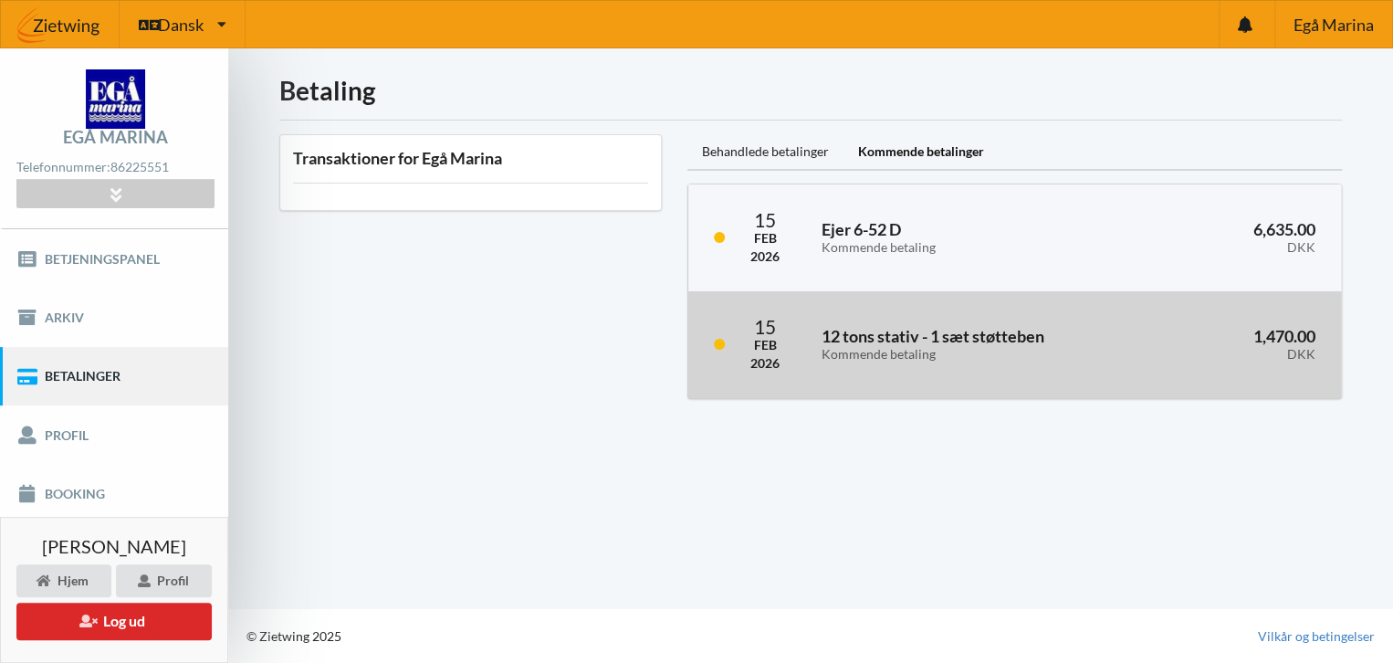
click at [887, 337] on h3 "12 tons stativ - 1 sæt støtteben Kommende betaling" at bounding box center [979, 344] width 315 height 37
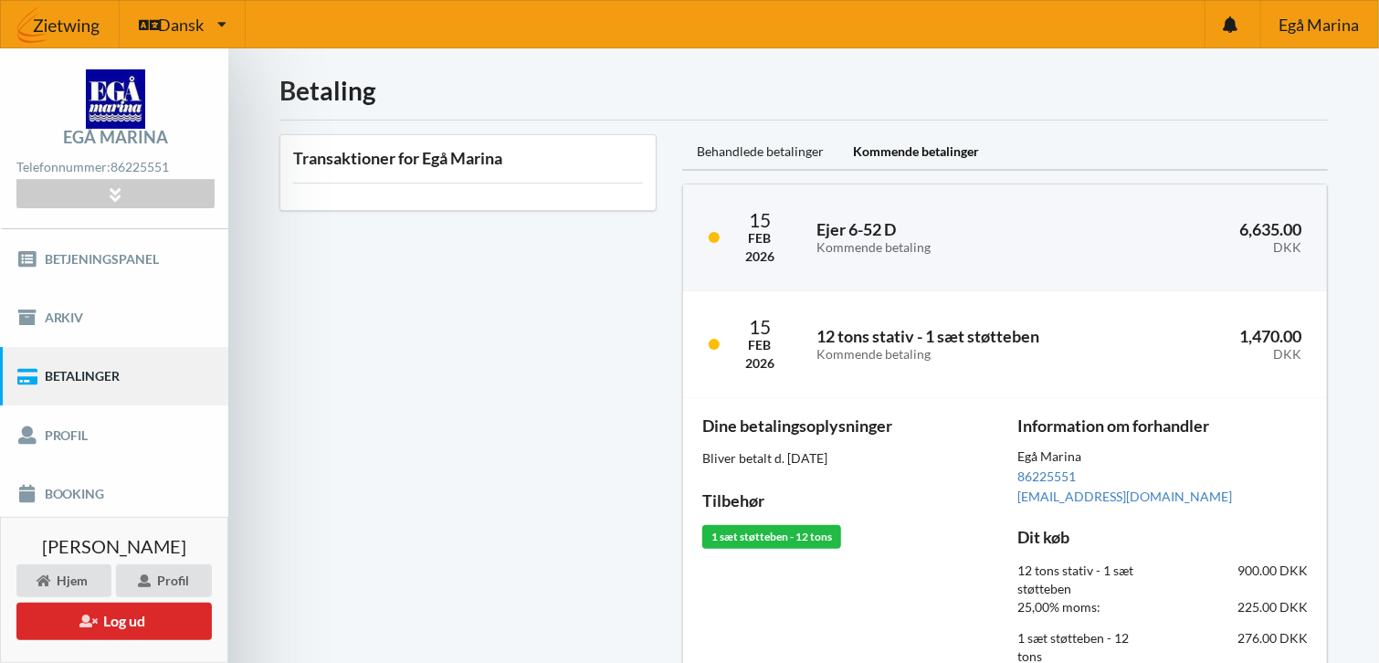
click at [585, 347] on div "Transaktioner for Egå Marina" at bounding box center [468, 450] width 403 height 659
click at [568, 308] on div "Transaktioner for Egå Marina" at bounding box center [468, 450] width 403 height 659
click at [536, 259] on div "Transaktioner for Egå Marina" at bounding box center [468, 450] width 403 height 659
click at [88, 425] on link "Profil" at bounding box center [114, 434] width 228 height 58
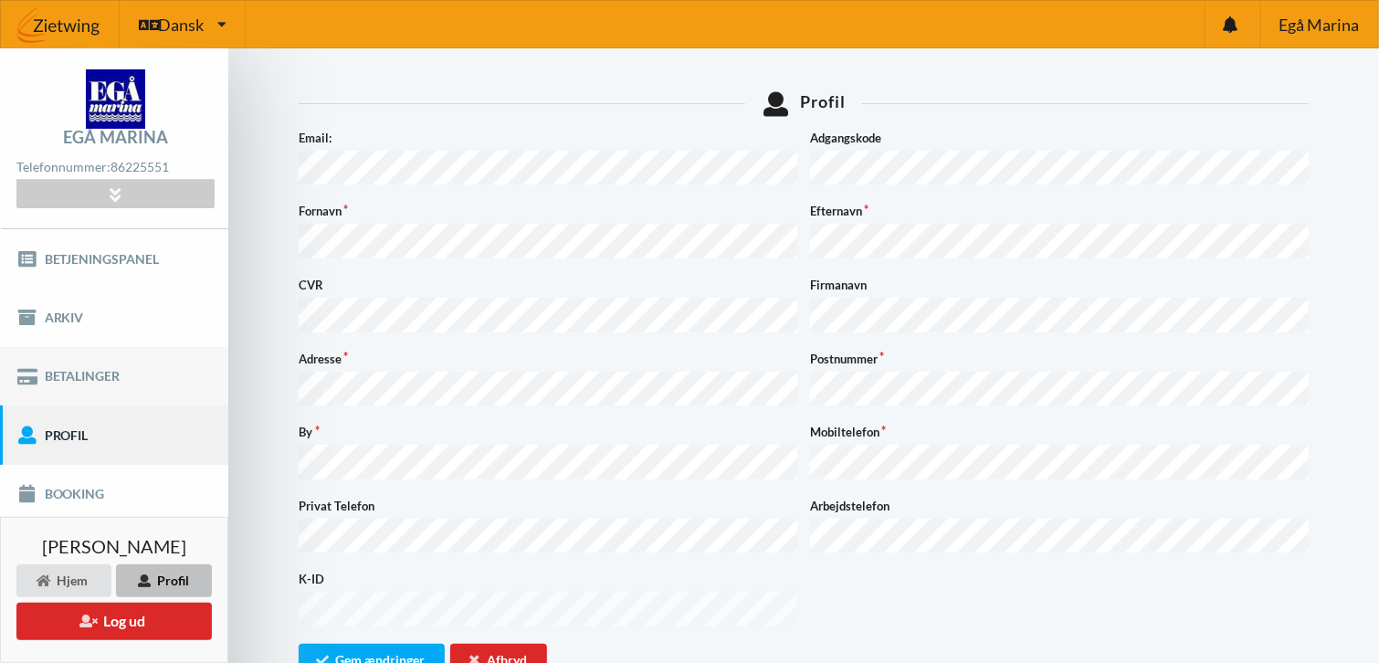
click at [80, 371] on link "Betalinger" at bounding box center [114, 376] width 228 height 58
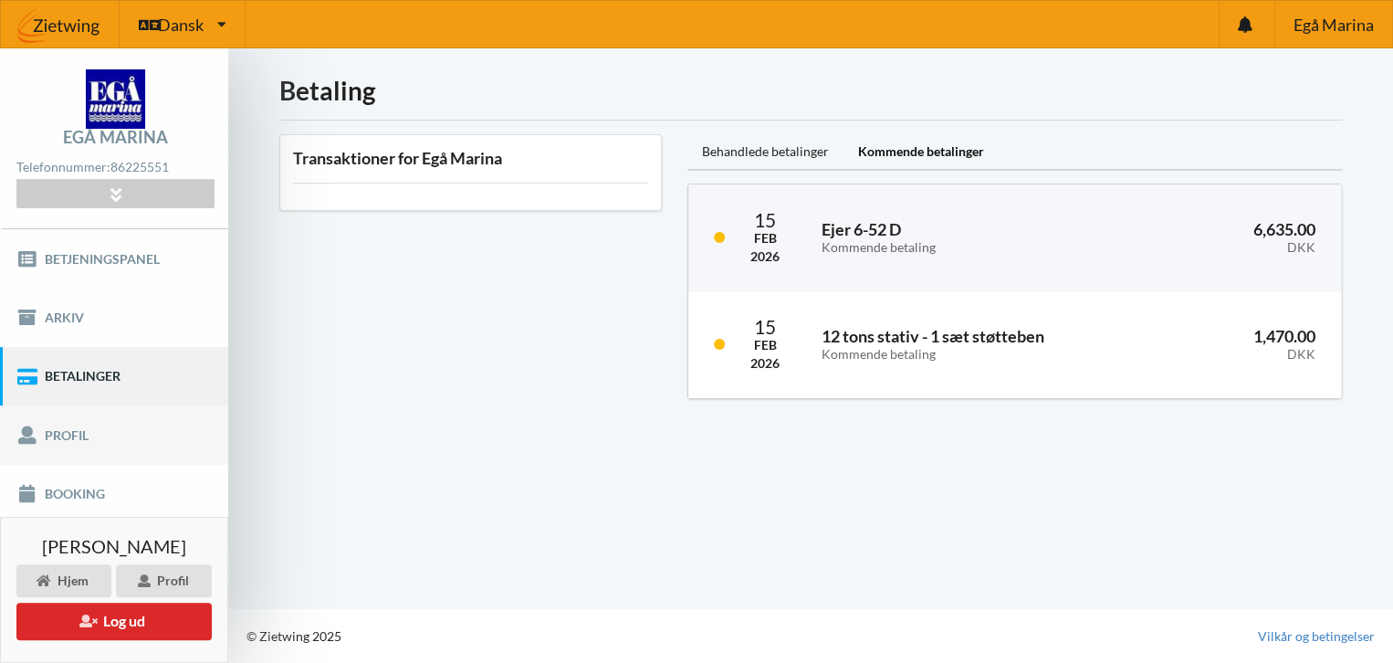
click at [59, 432] on link "Profil" at bounding box center [114, 434] width 228 height 58
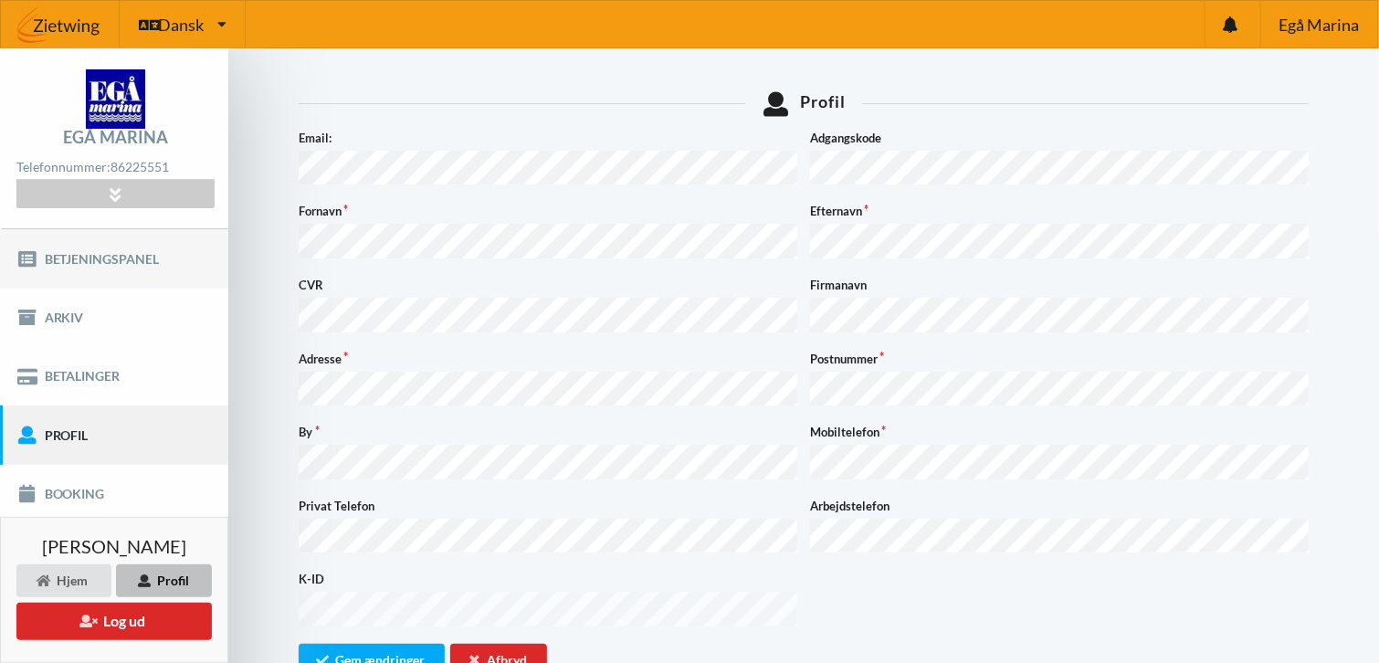
click at [117, 257] on link "Betjeningspanel" at bounding box center [114, 258] width 228 height 58
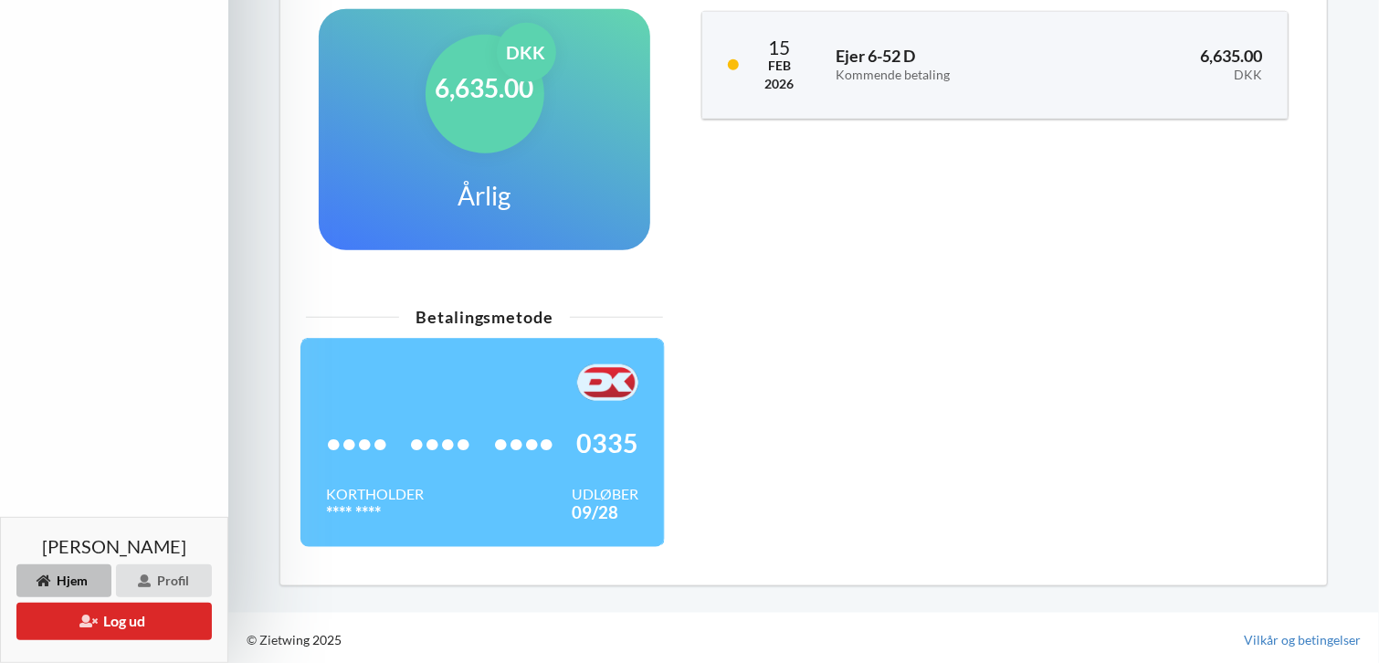
scroll to position [478, 0]
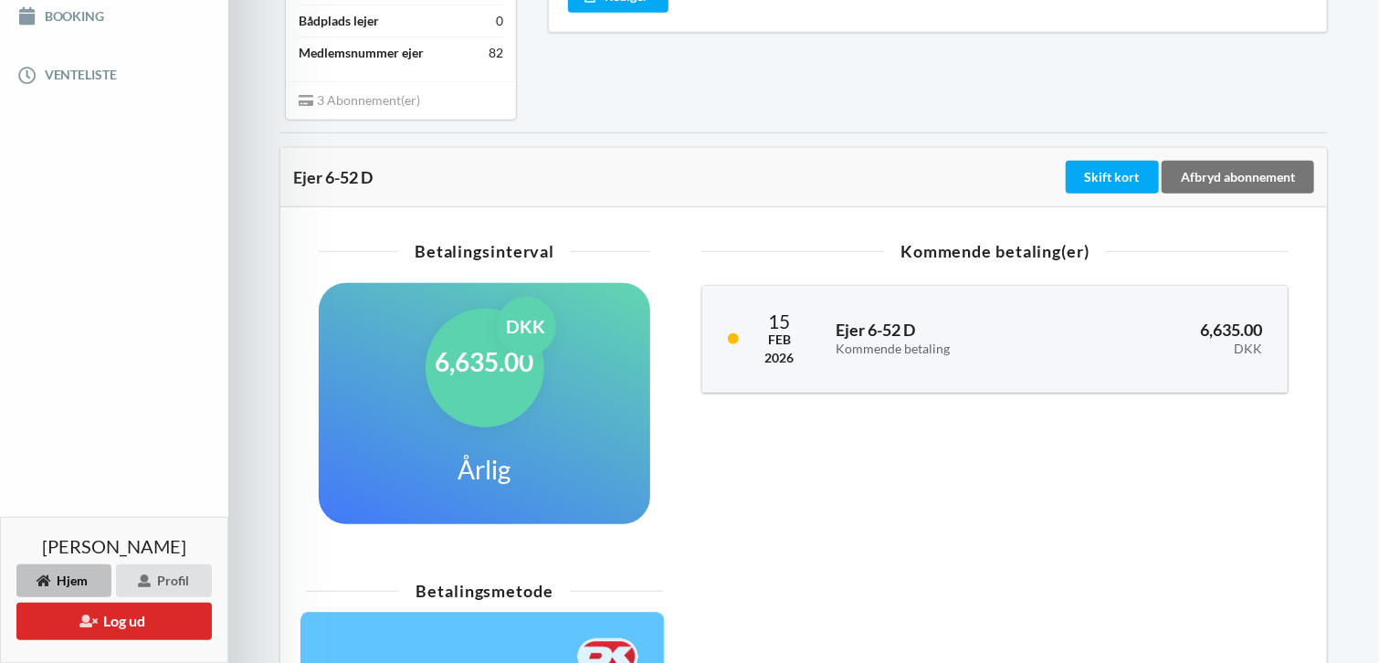
click at [256, 274] on div "Indlæser... Tilgængelige Produkter Betjeningspanel Ejer 6-52 D 12 tons stativ -…" at bounding box center [803, 228] width 1150 height 1315
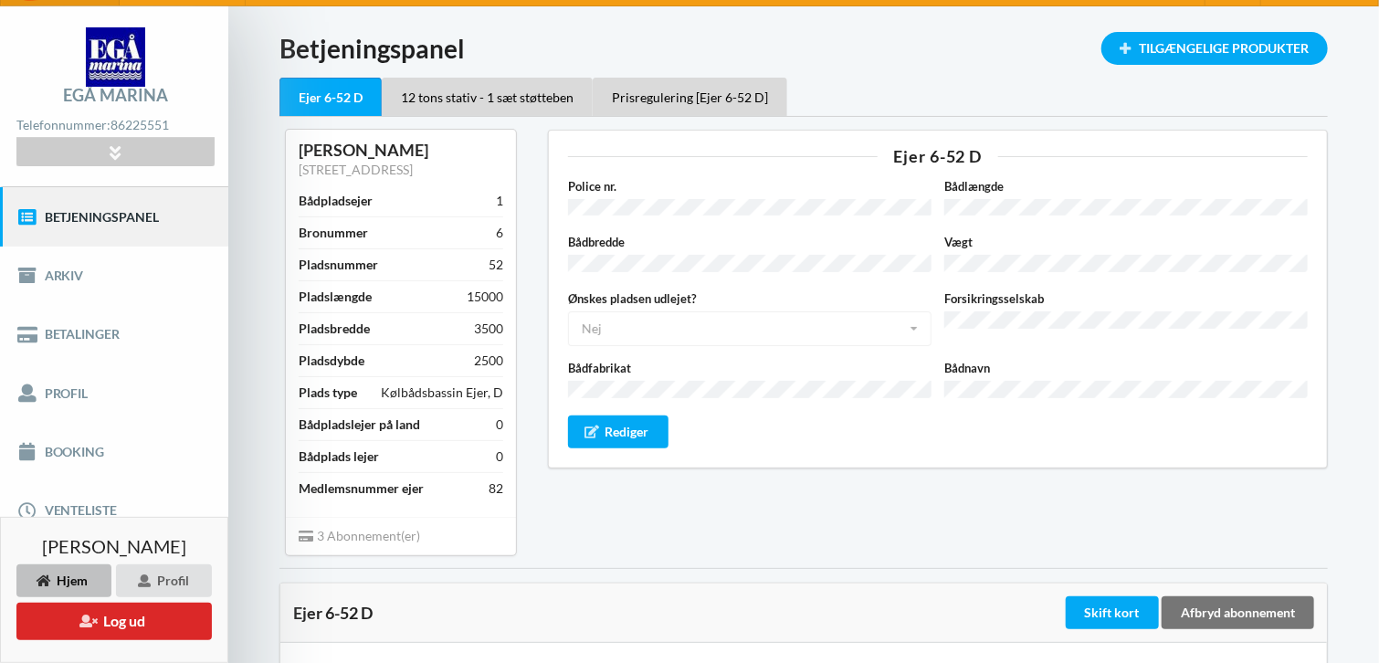
scroll to position [0, 0]
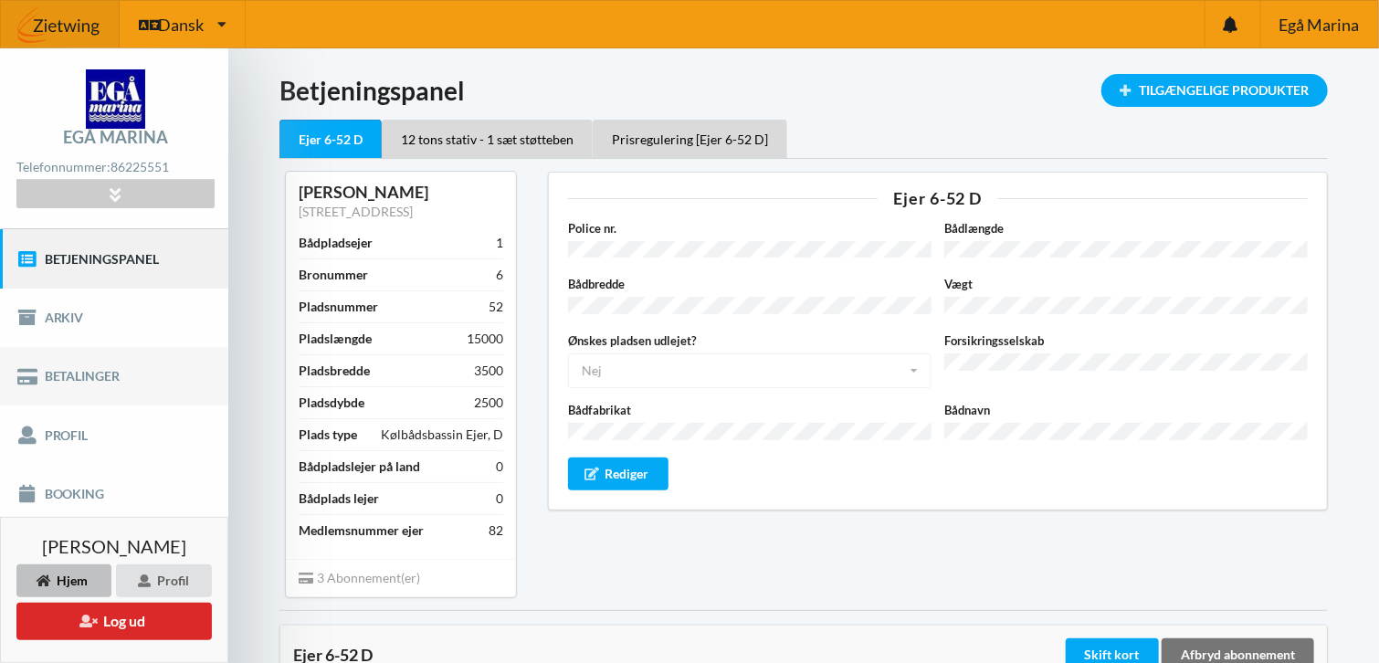
click at [104, 383] on link "Betalinger" at bounding box center [114, 376] width 228 height 58
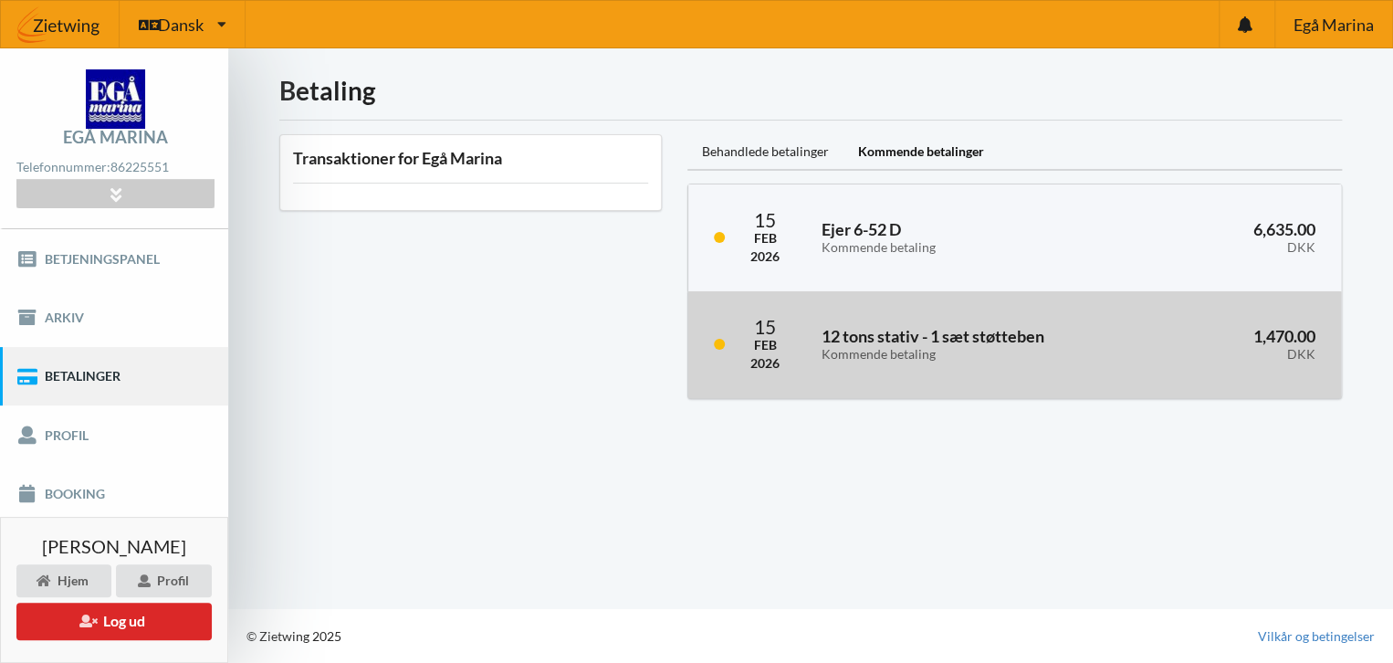
click at [854, 347] on div "Kommende betaling" at bounding box center [979, 355] width 315 height 16
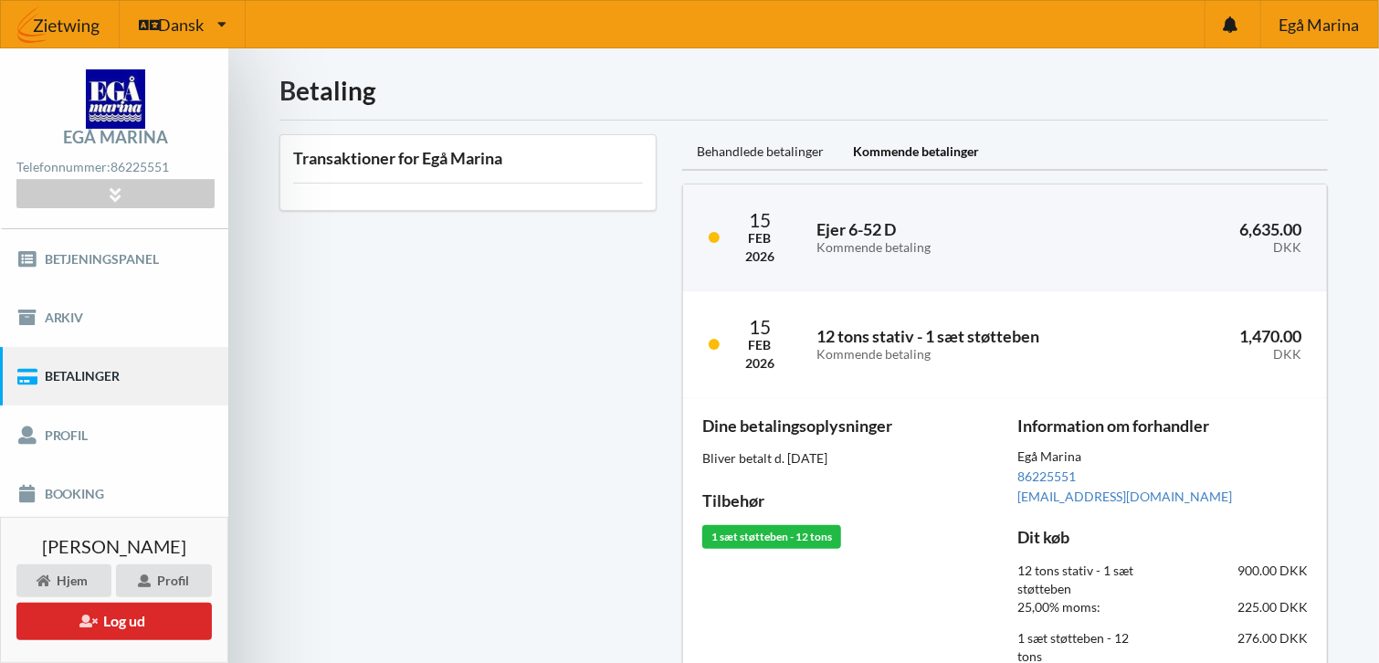
scroll to position [184, 0]
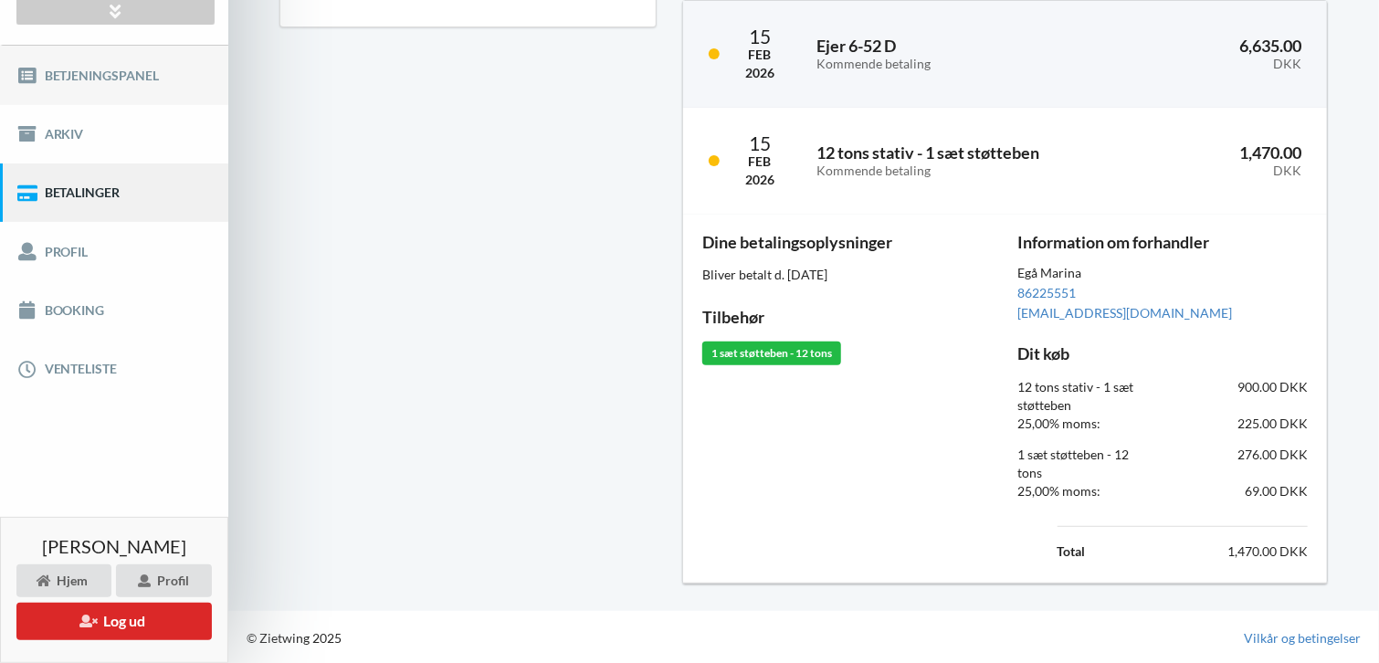
click at [119, 77] on link "Betjeningspanel" at bounding box center [114, 75] width 228 height 58
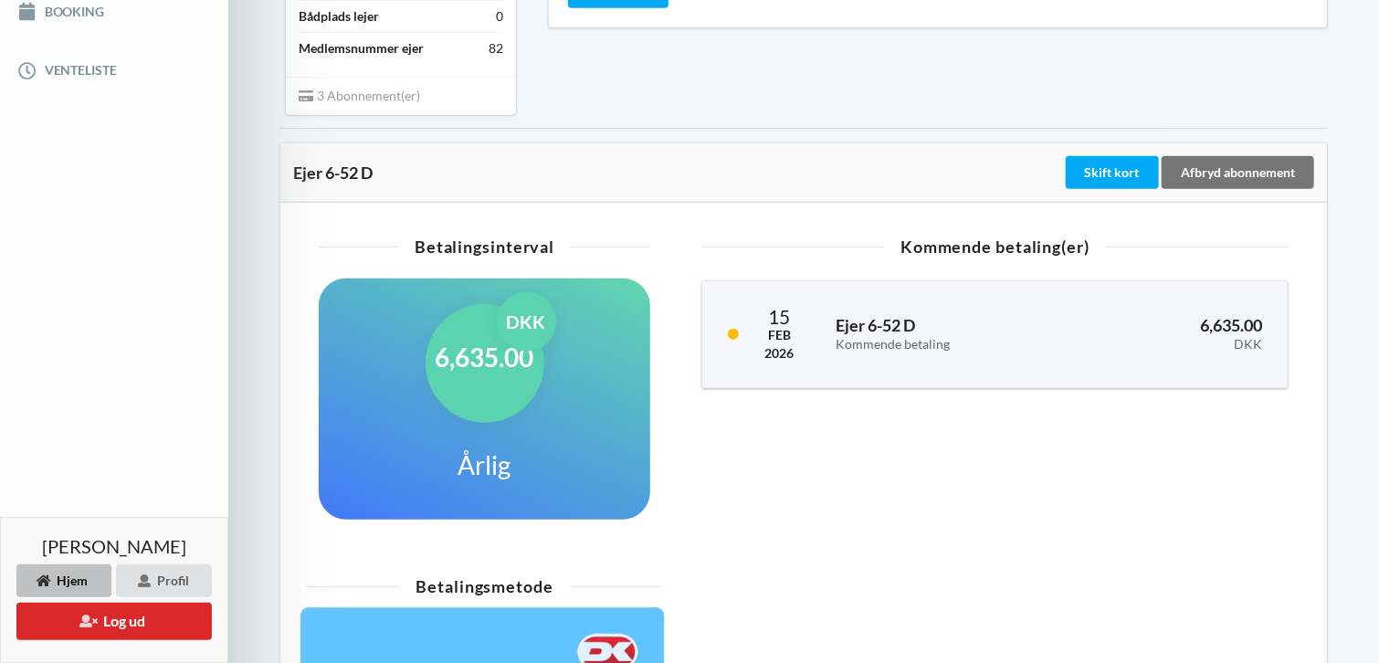
scroll to position [478, 0]
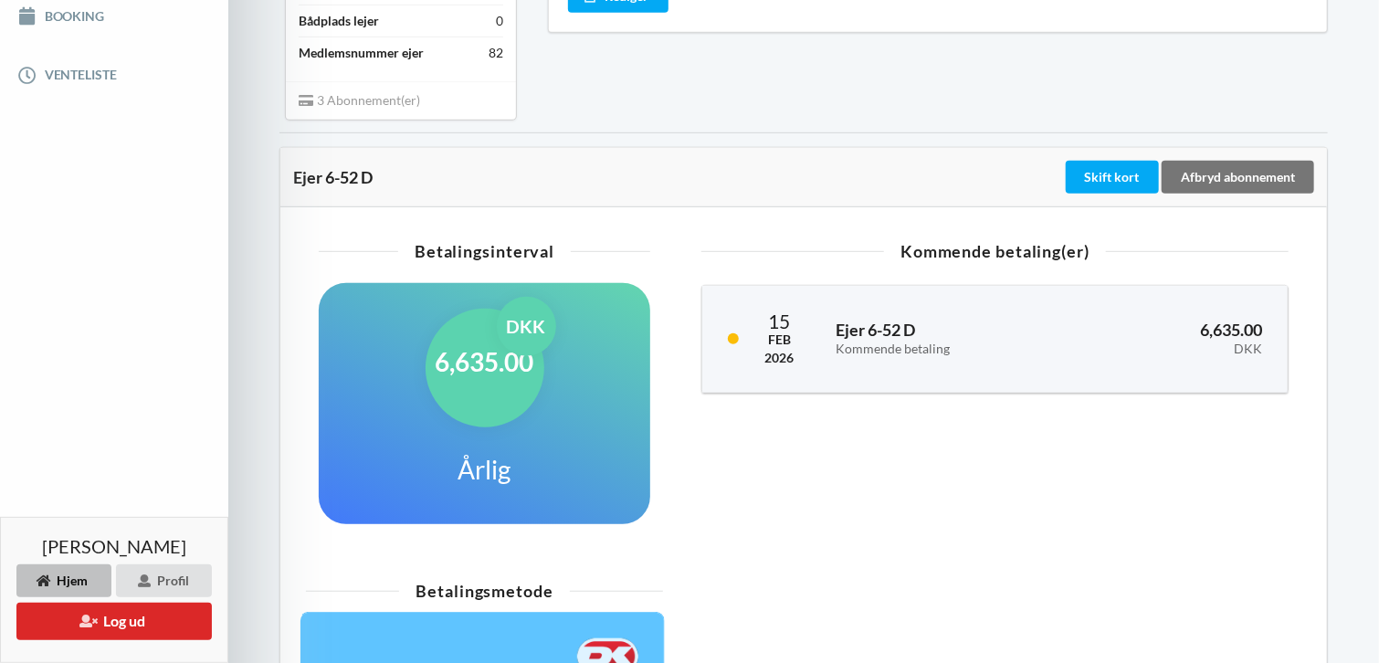
click at [249, 221] on div "Indlæser... Tilgængelige Produkter Betjeningspanel Ejer 6-52 D 12 tons stativ -…" at bounding box center [803, 228] width 1150 height 1315
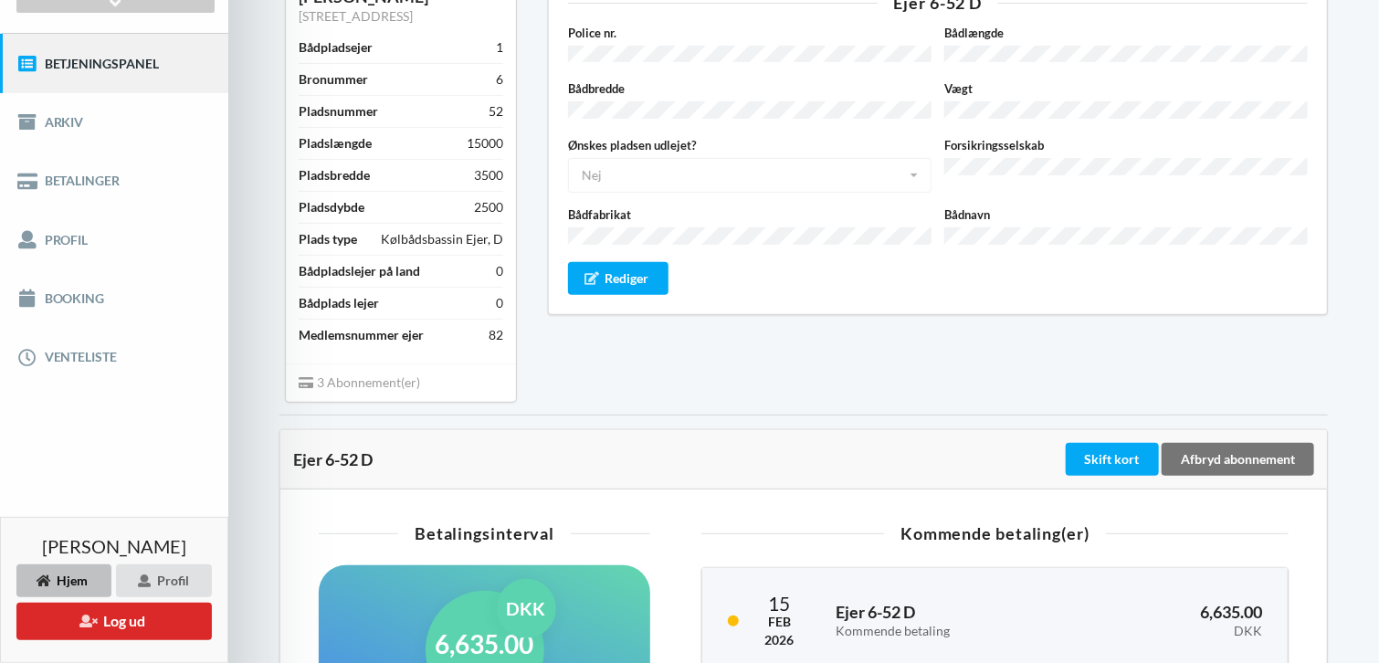
scroll to position [0, 0]
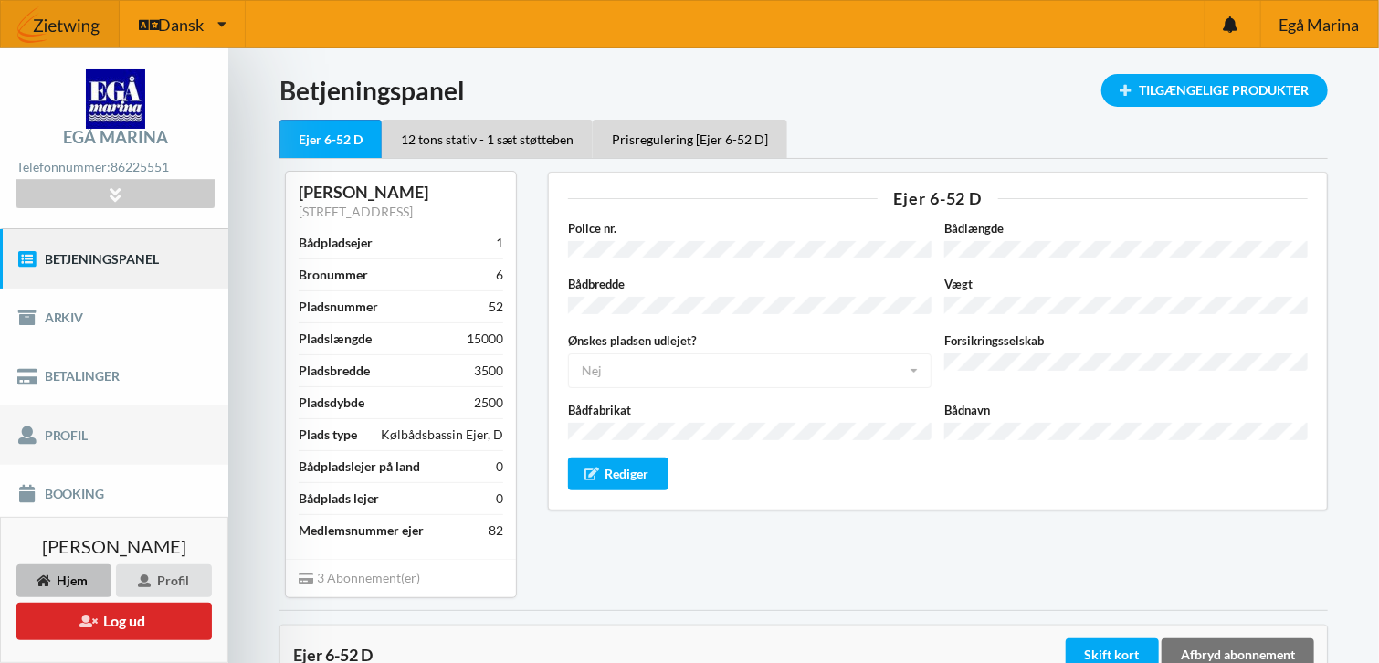
click at [75, 432] on link "Profil" at bounding box center [114, 434] width 228 height 58
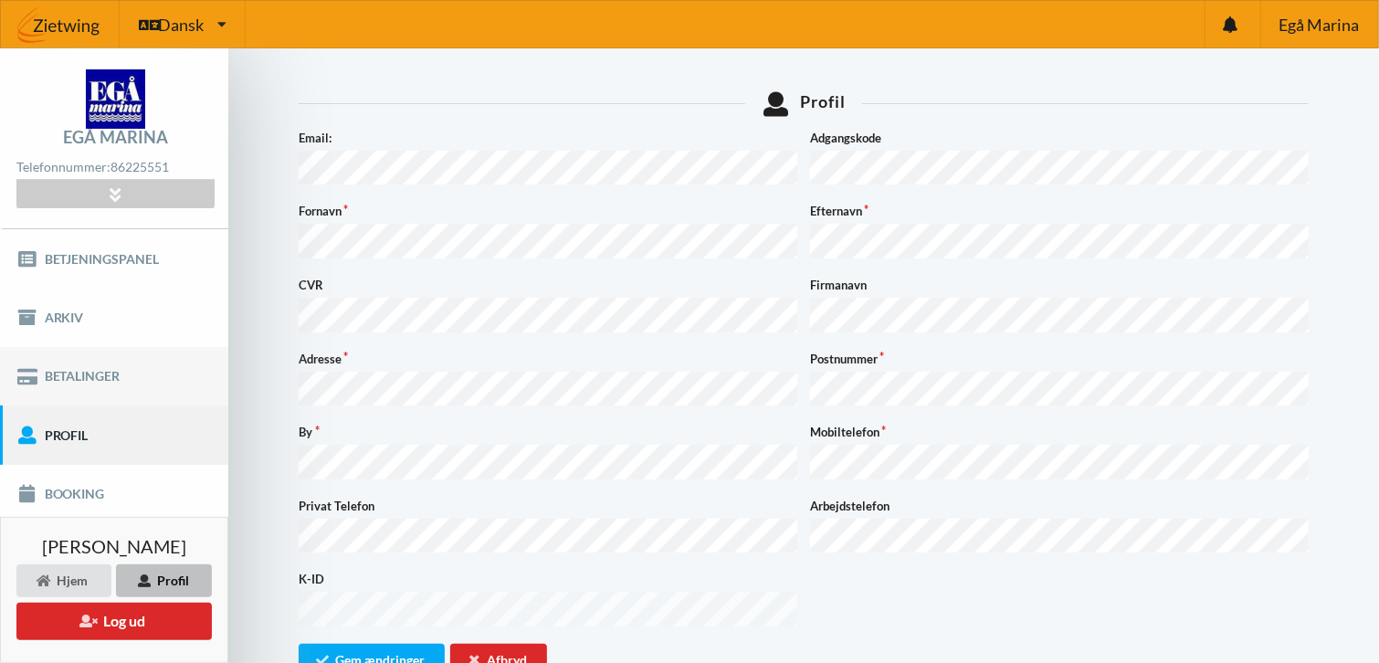
click at [64, 376] on link "Betalinger" at bounding box center [114, 376] width 228 height 58
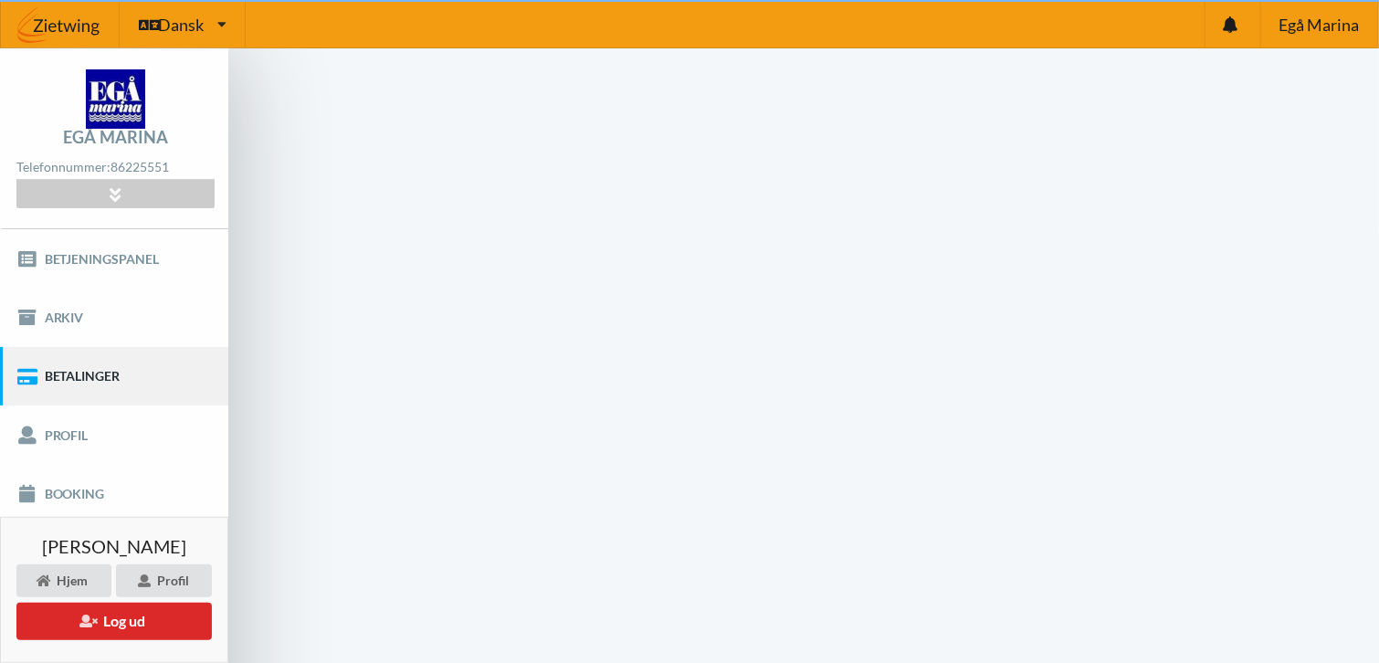
click at [64, 376] on link "Betalinger" at bounding box center [114, 376] width 228 height 58
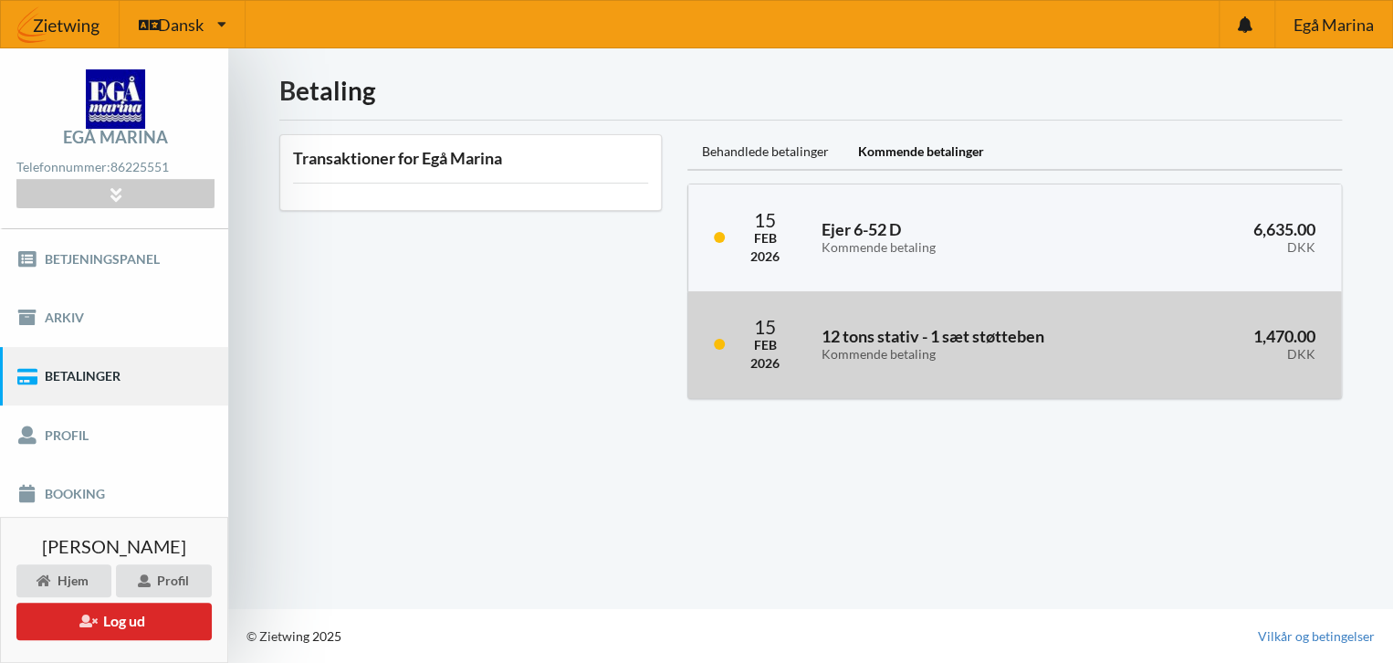
click at [877, 339] on h3 "12 tons stativ - 1 sæt støtteben Kommende betaling" at bounding box center [979, 344] width 315 height 37
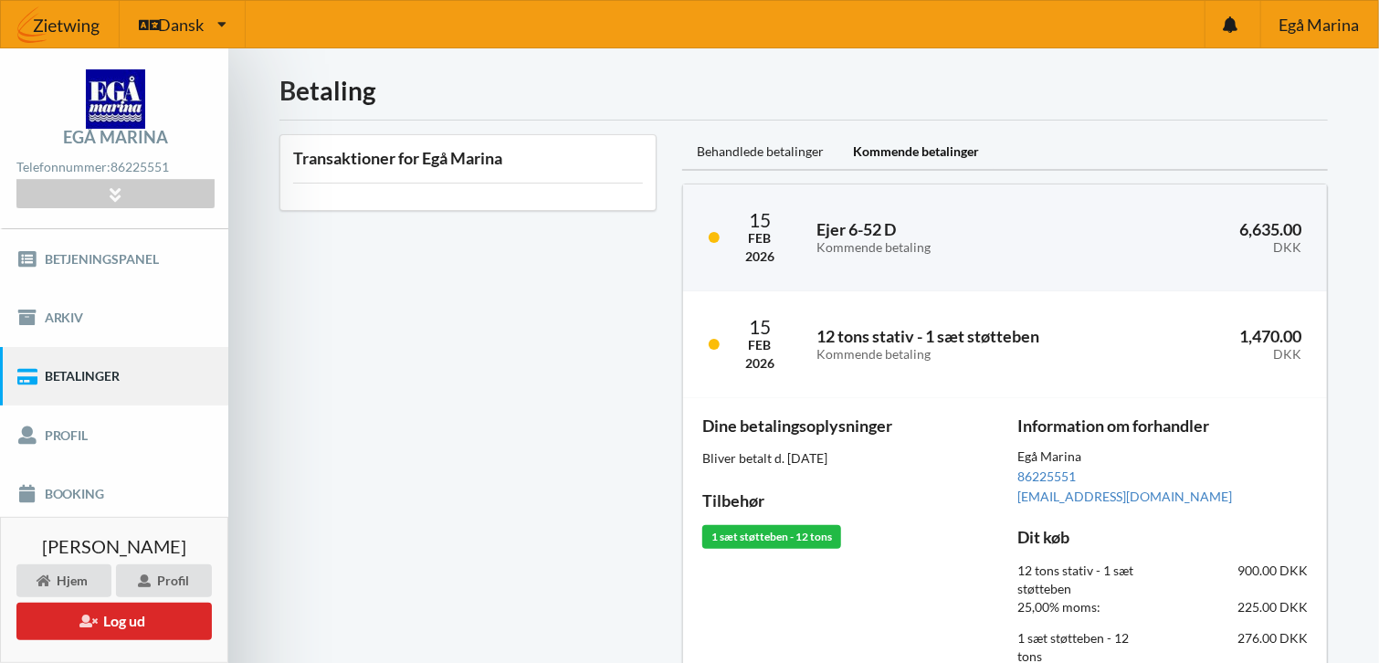
drag, startPoint x: 877, startPoint y: 339, endPoint x: 645, endPoint y: 333, distance: 232.9
click at [645, 333] on div "Transaktioner for Egå Marina" at bounding box center [468, 450] width 403 height 659
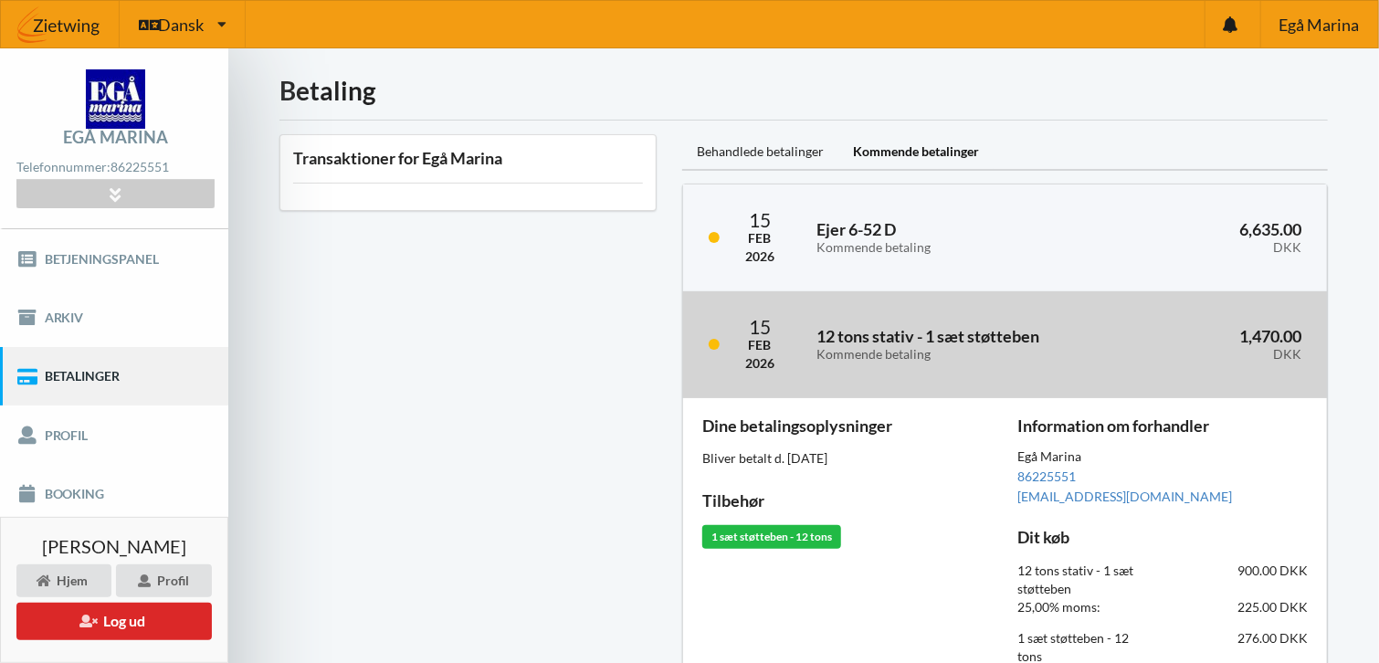
click at [725, 348] on div "[DATE] 12 tons stativ - 1 sæt støtteben Kommende betaling 1,470.00 DKK" at bounding box center [1005, 344] width 644 height 107
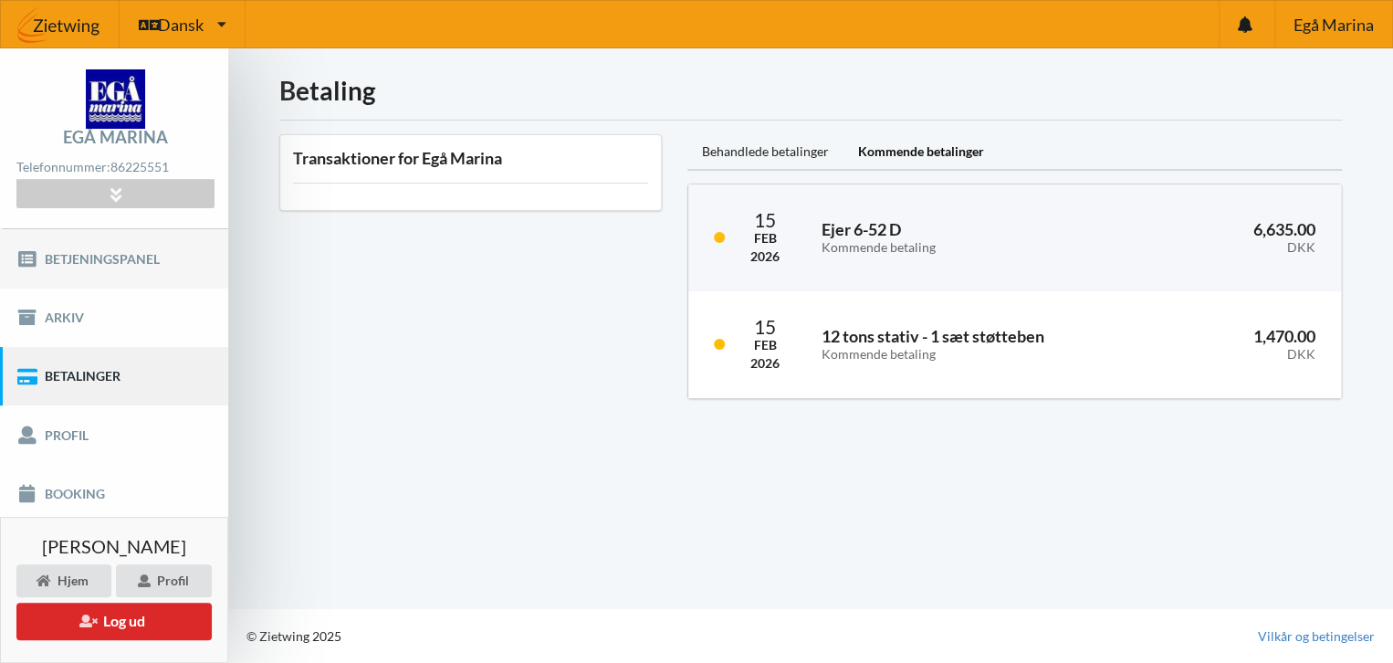
click at [133, 266] on link "Betjeningspanel" at bounding box center [114, 258] width 228 height 58
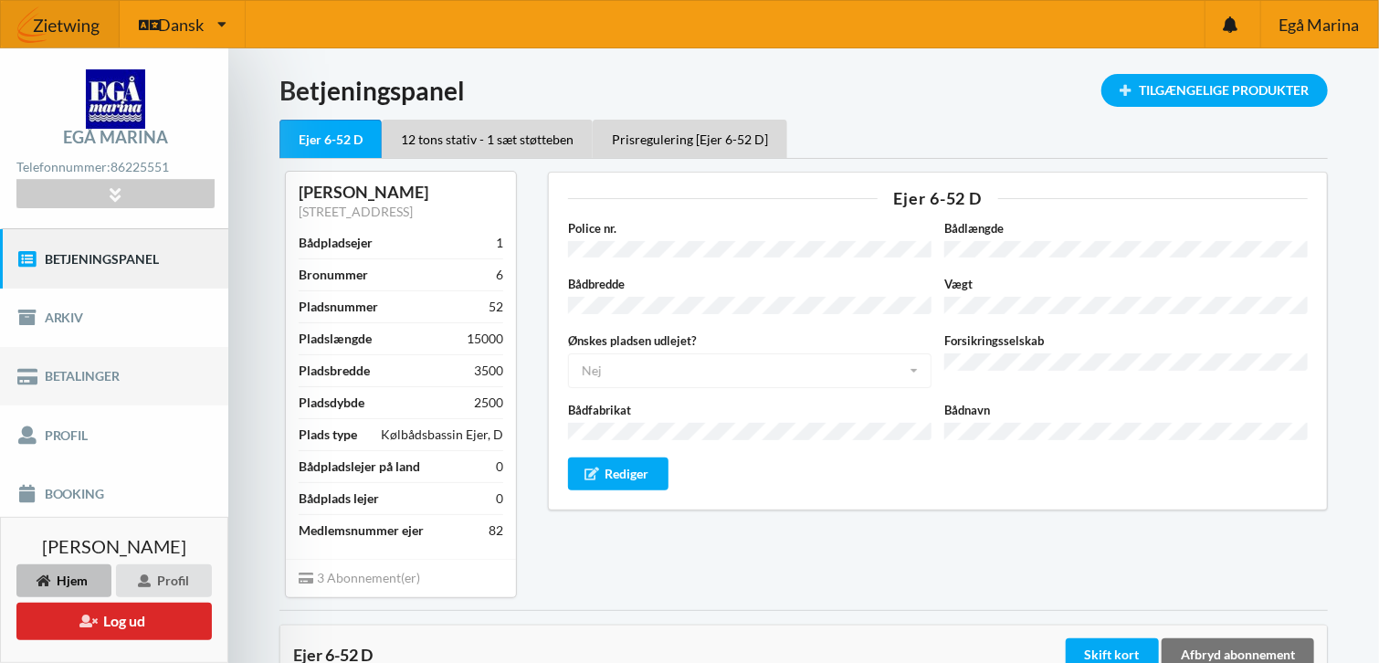
click at [80, 373] on link "Betalinger" at bounding box center [114, 376] width 228 height 58
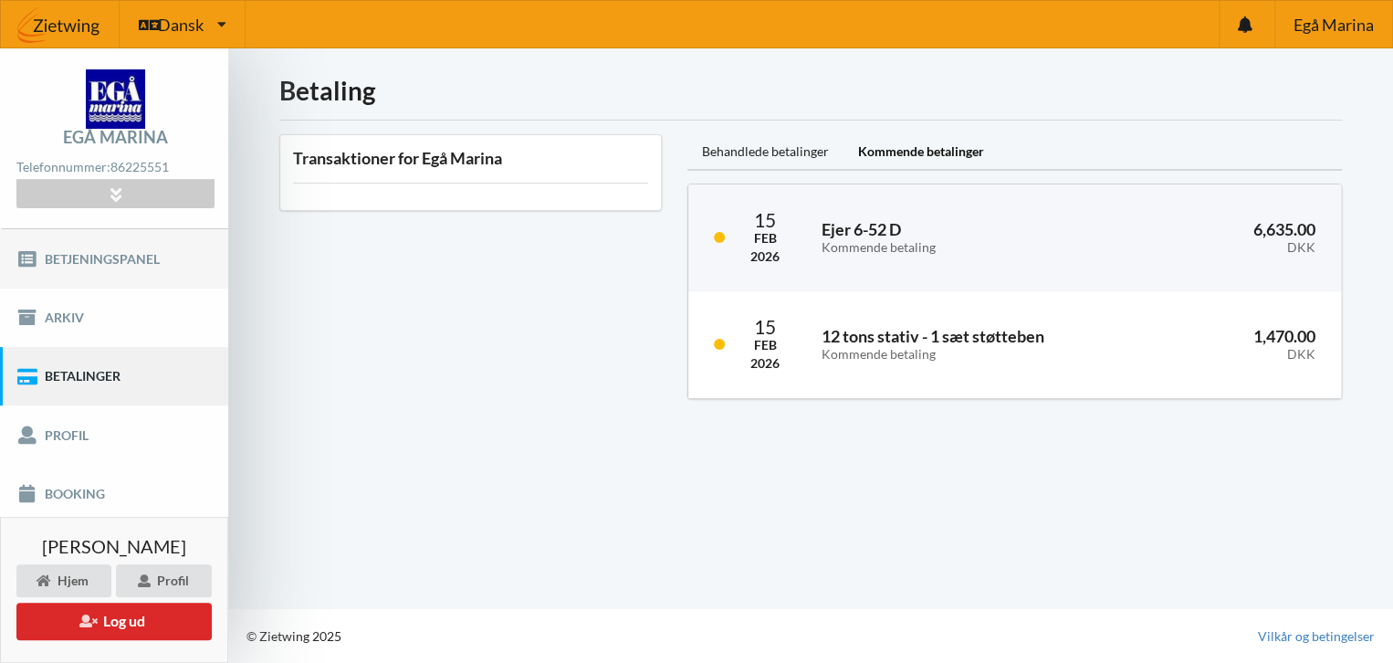
click at [83, 255] on link "Betjeningspanel" at bounding box center [114, 258] width 228 height 58
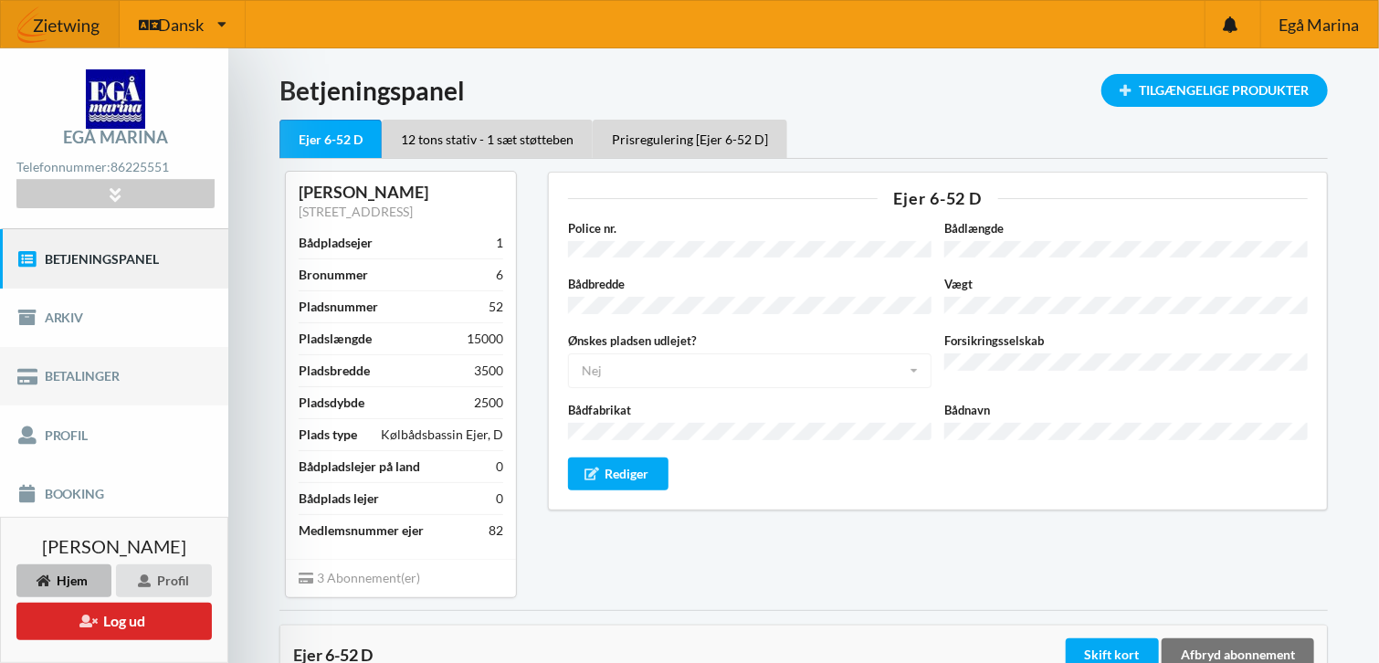
click at [63, 379] on link "Betalinger" at bounding box center [114, 376] width 228 height 58
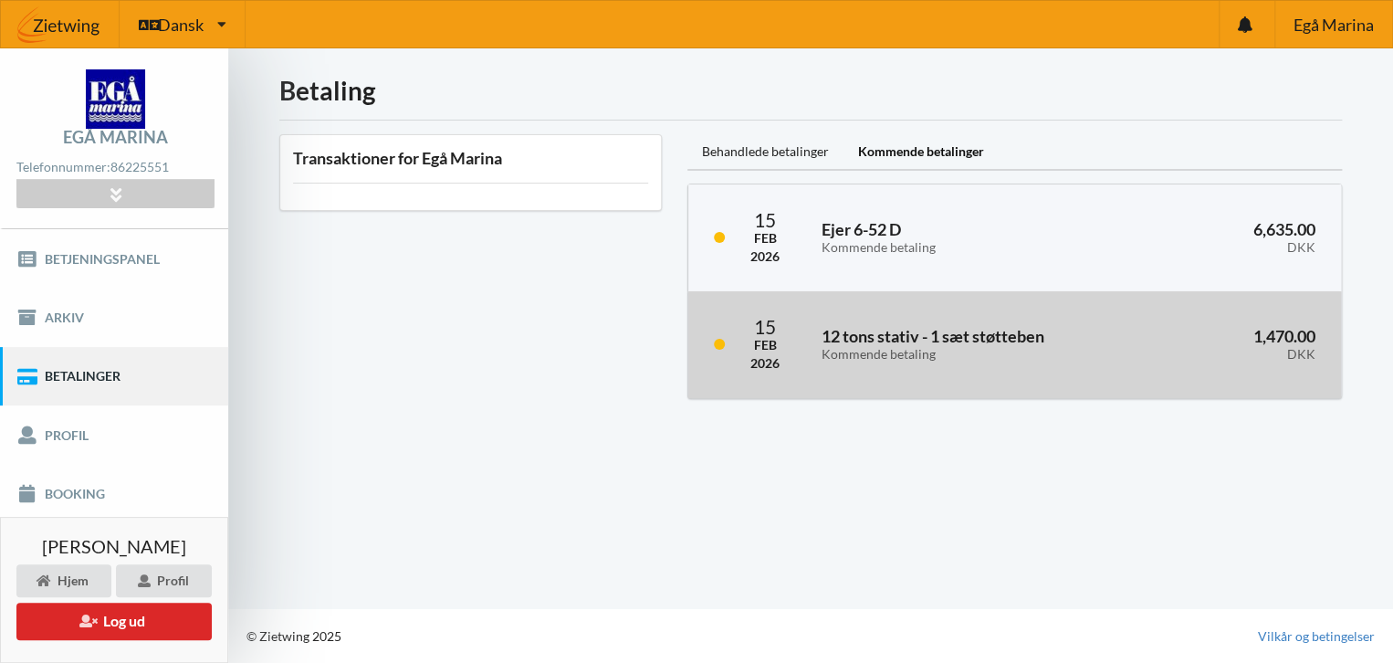
drag, startPoint x: 888, startPoint y: 334, endPoint x: 822, endPoint y: 361, distance: 71.7
click at [822, 361] on div "Kommende betaling" at bounding box center [979, 355] width 315 height 16
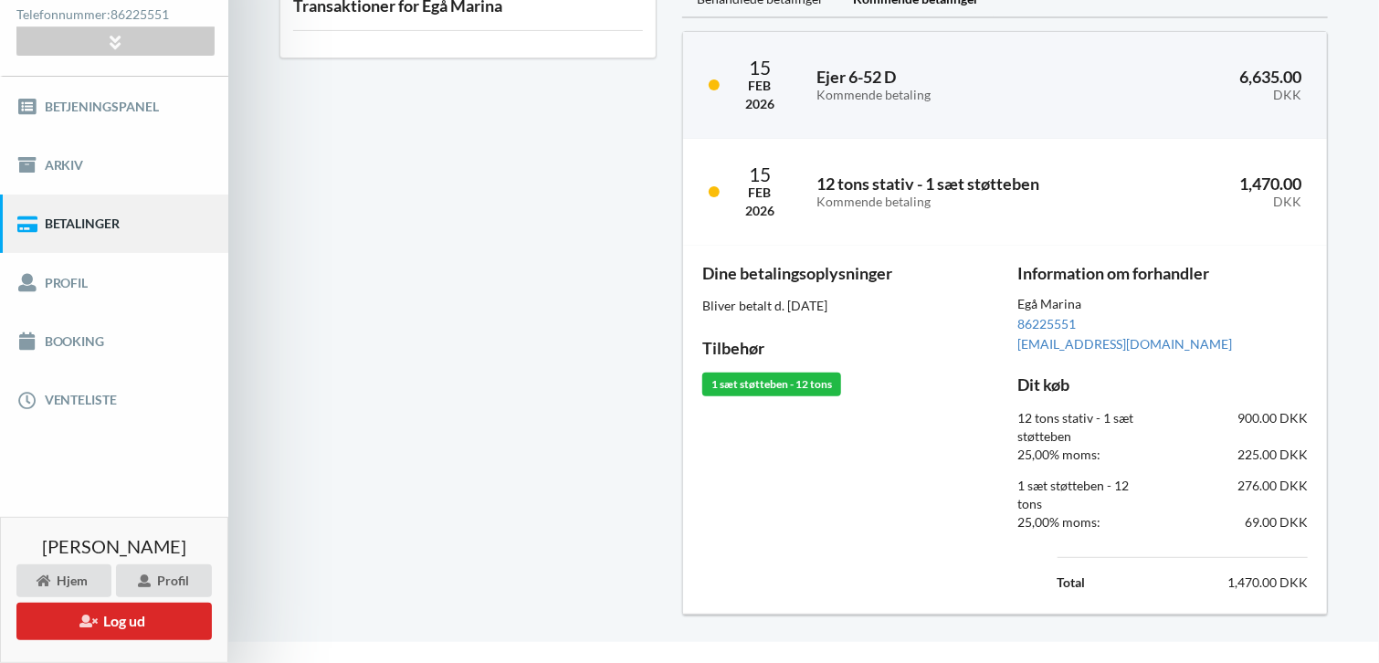
scroll to position [184, 0]
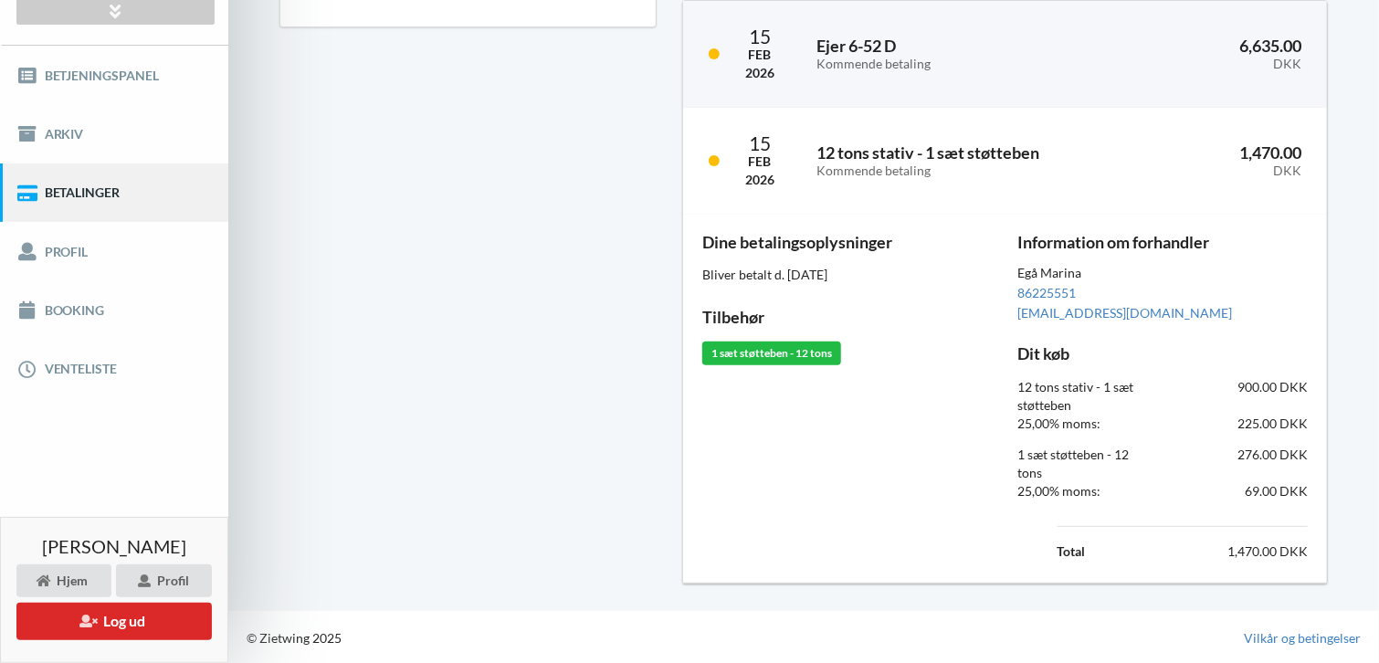
drag, startPoint x: 867, startPoint y: 383, endPoint x: 654, endPoint y: 377, distance: 212.8
click at [654, 377] on div "Transaktioner for Egå Marina" at bounding box center [468, 267] width 403 height 659
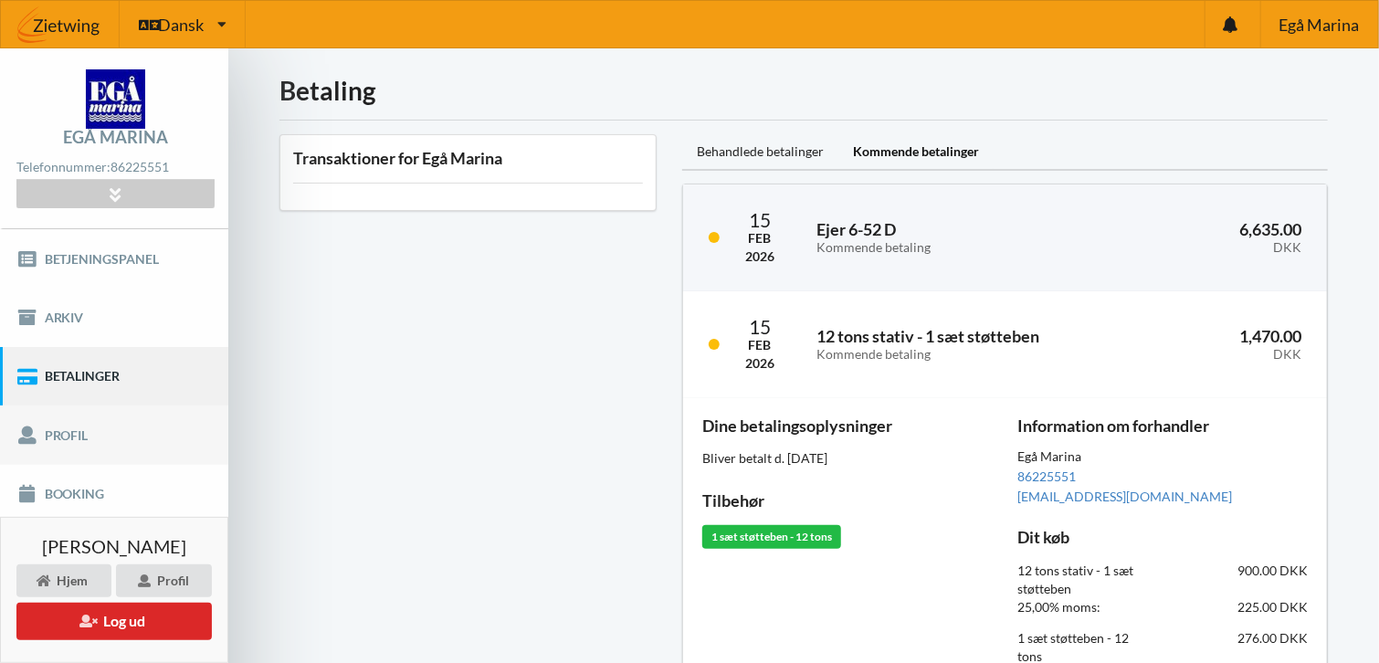
click at [106, 435] on link "Profil" at bounding box center [114, 434] width 228 height 58
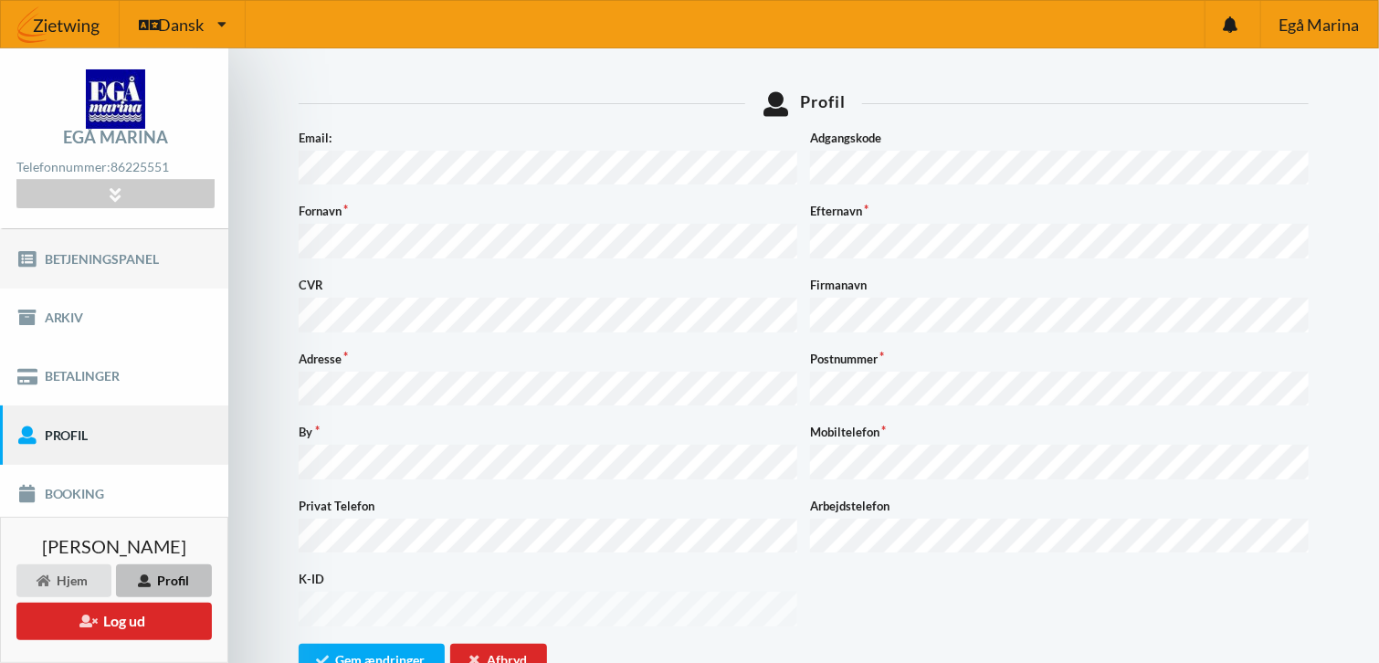
click at [113, 253] on link "Betjeningspanel" at bounding box center [114, 258] width 228 height 58
